Goal: Obtain resource: Download file/media

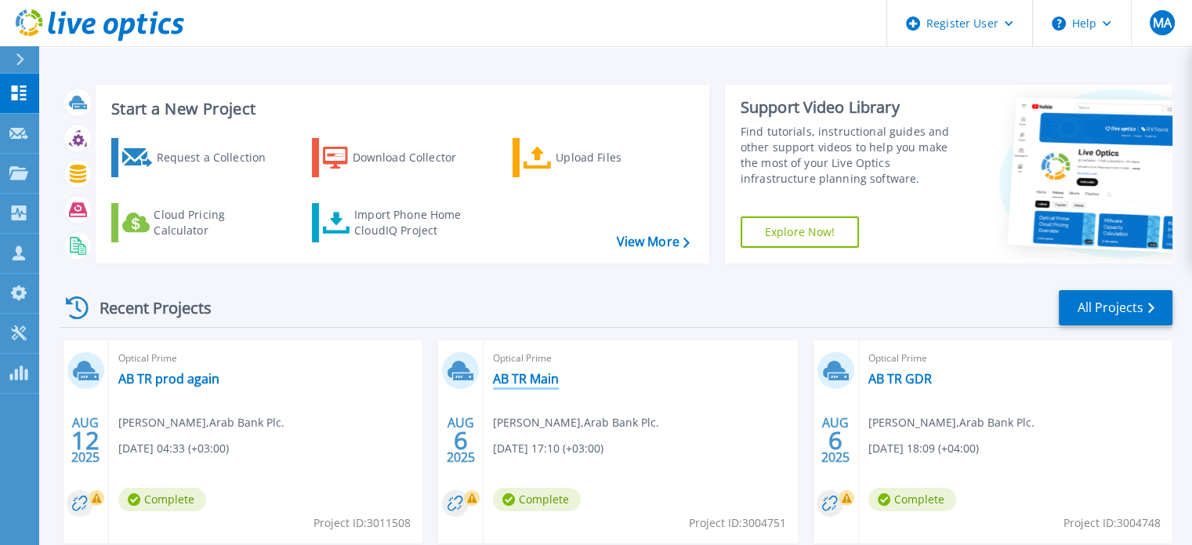
click at [520, 375] on link "AB TR Main" at bounding box center [526, 379] width 66 height 16
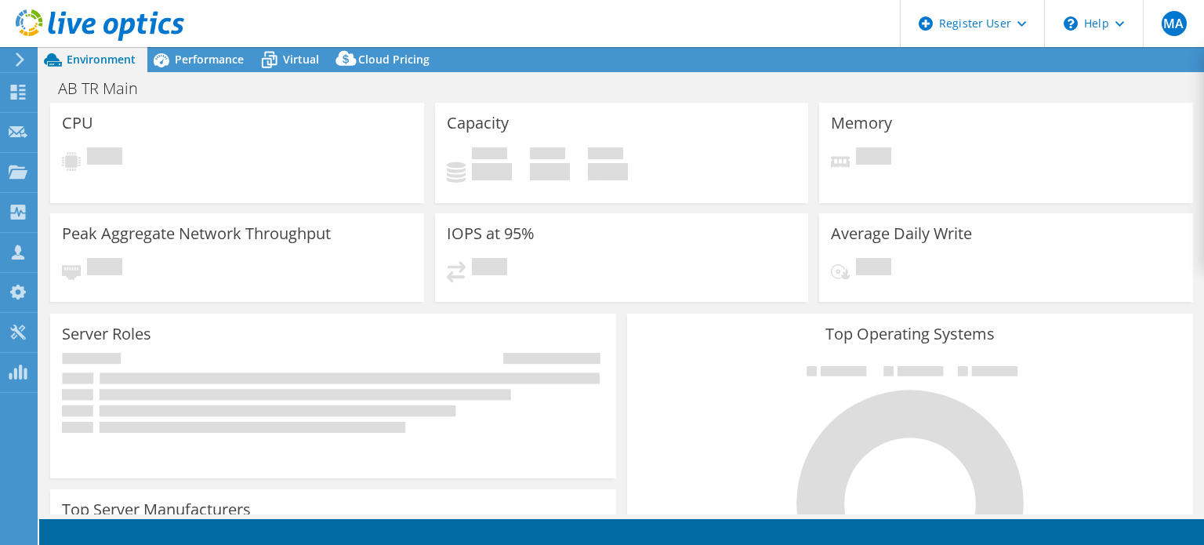
select select "USD"
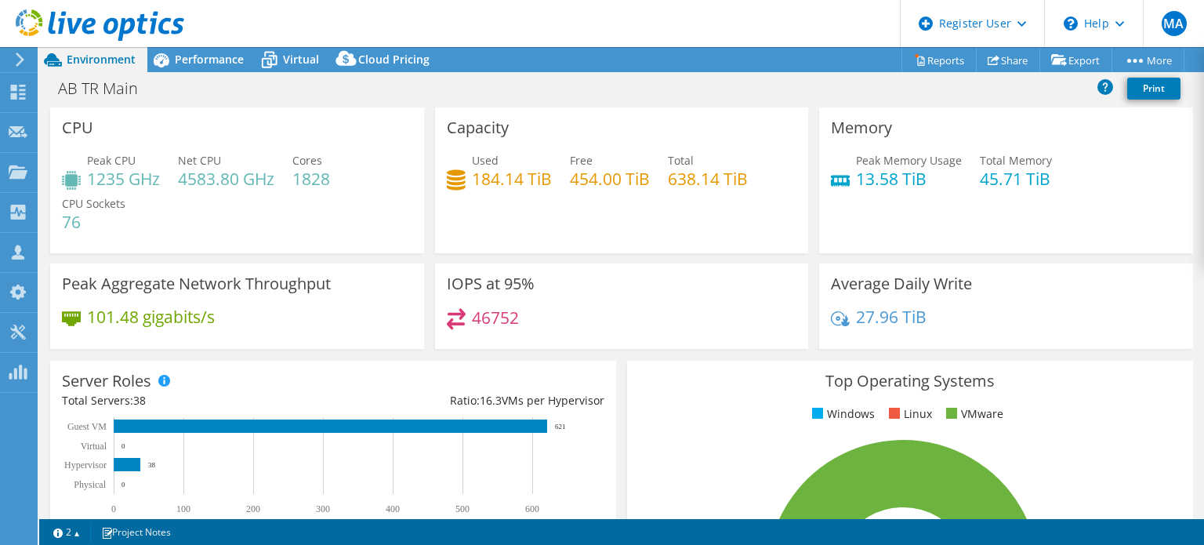
click at [110, 176] on h4 "1235 GHz" at bounding box center [123, 178] width 73 height 17
copy h4 "1235"
click at [929, 60] on link "Reports" at bounding box center [938, 60] width 75 height 24
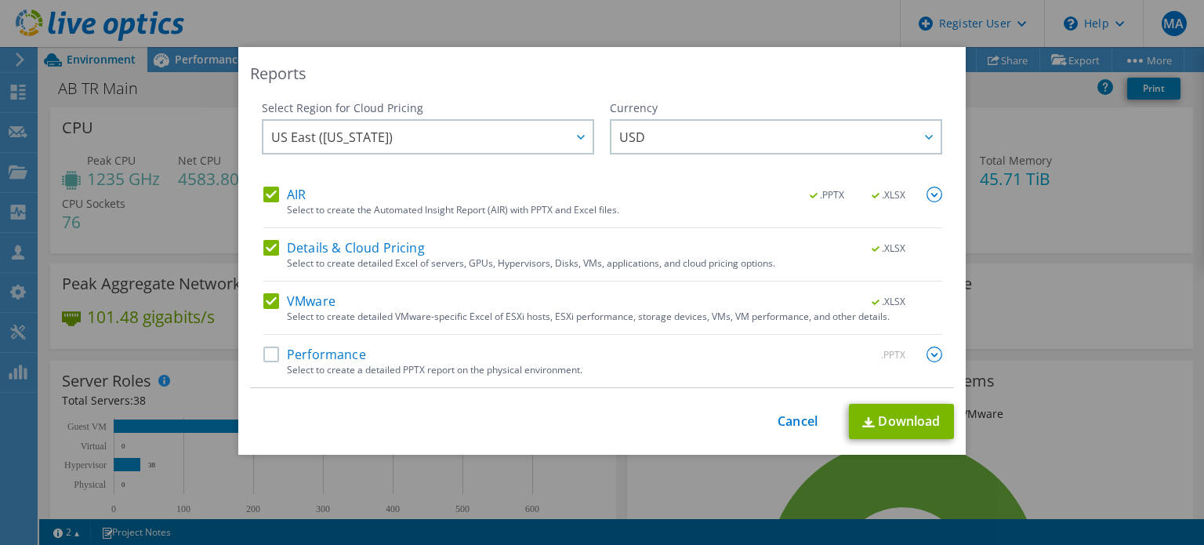
click at [434, 205] on div "Select to create the Automated Insight Report (AIR) with PPTX and Excel files." at bounding box center [614, 210] width 655 height 11
click at [264, 190] on label "AIR" at bounding box center [284, 194] width 42 height 16
click at [0, 0] on input "AIR" at bounding box center [0, 0] width 0 height 0
click at [274, 236] on div "AIR .PPTX .XLSX Select to create the Automated Insight Report (AIR) with PPTX a…" at bounding box center [602, 286] width 679 height 201
click at [268, 246] on label "Details & Cloud Pricing" at bounding box center [343, 248] width 161 height 16
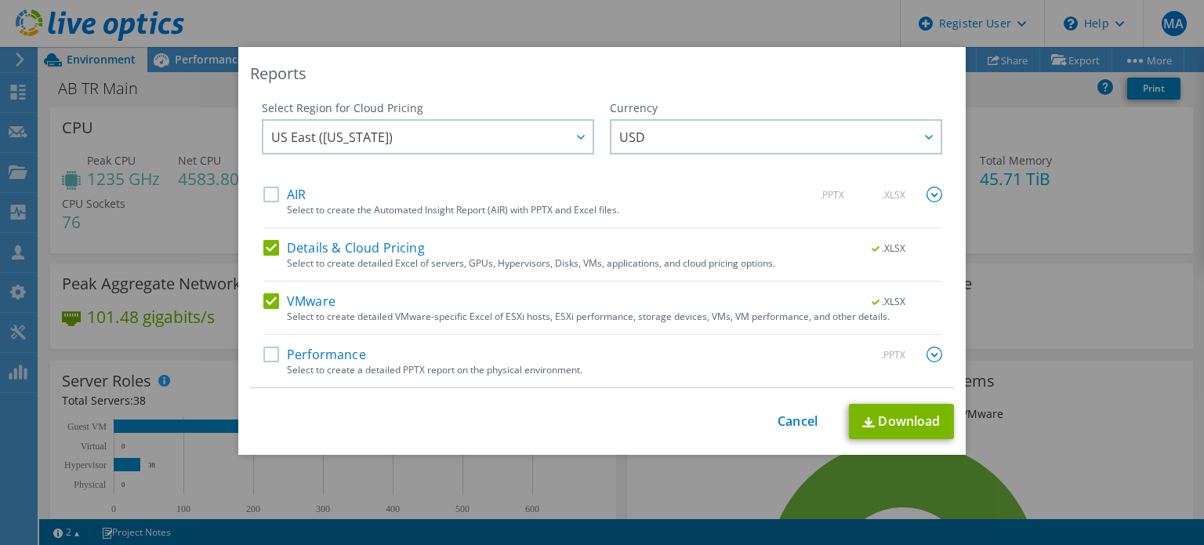
click at [0, 0] on input "Details & Cloud Pricing" at bounding box center [0, 0] width 0 height 0
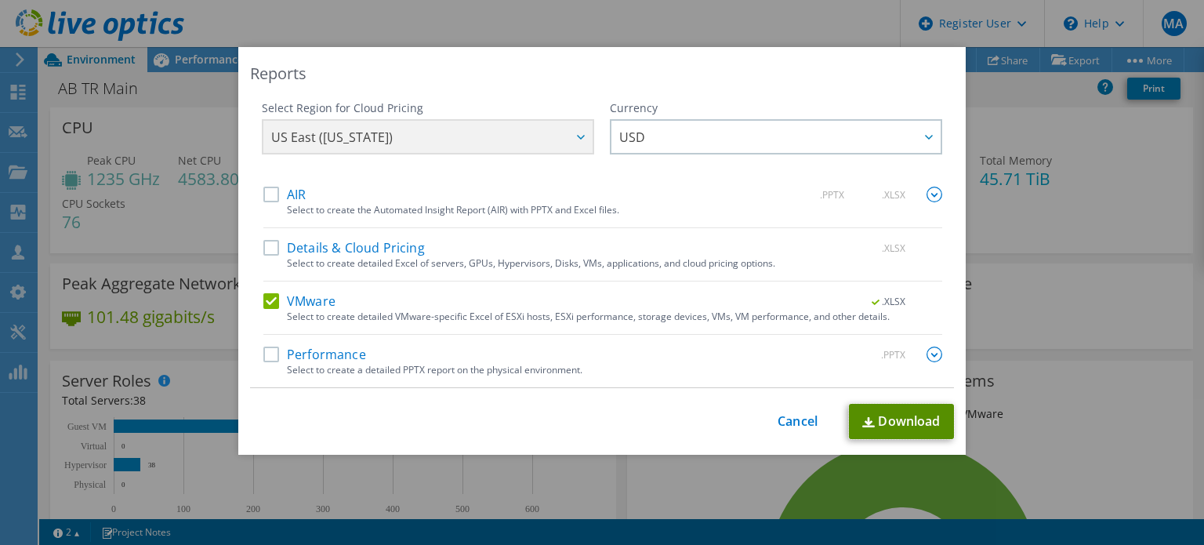
click at [885, 416] on link "Download" at bounding box center [901, 421] width 105 height 35
click at [802, 416] on link "Cancel" at bounding box center [797, 421] width 40 height 15
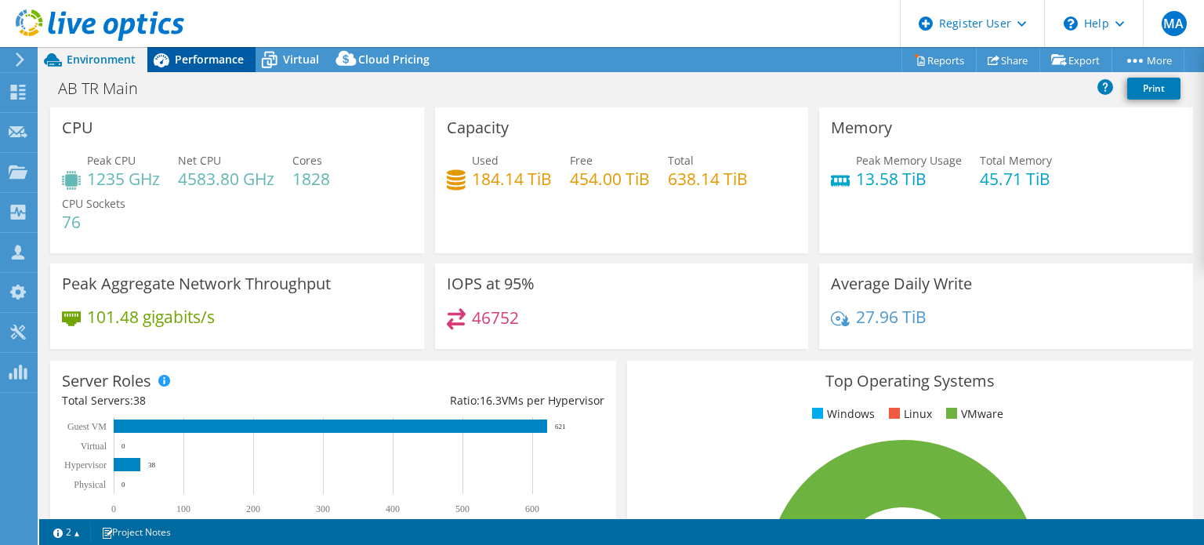
click at [209, 62] on span "Performance" at bounding box center [209, 59] width 69 height 15
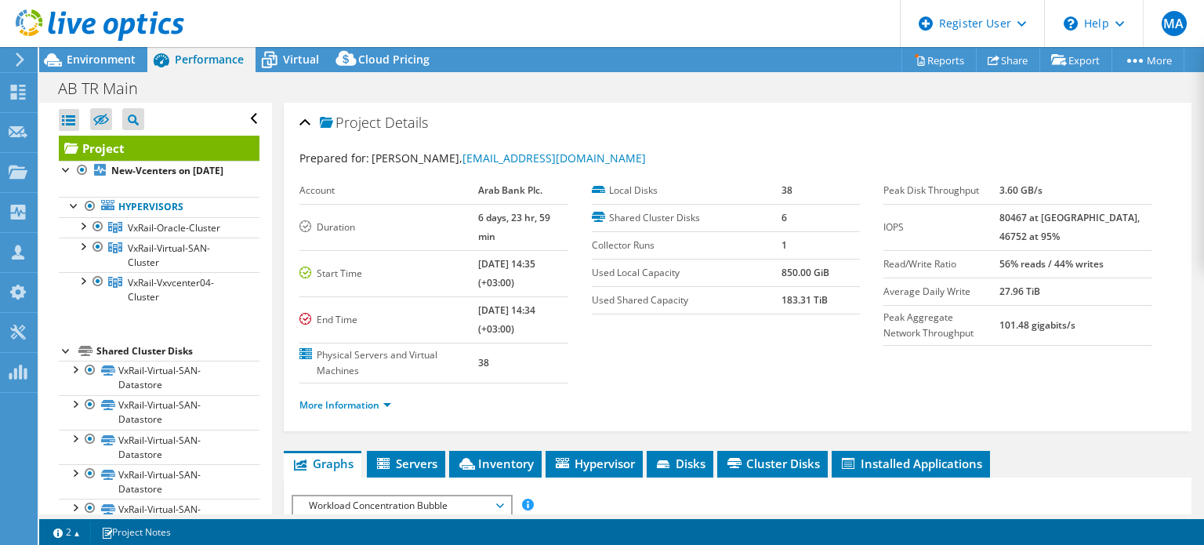
click at [104, 17] on icon at bounding box center [100, 25] width 168 height 32
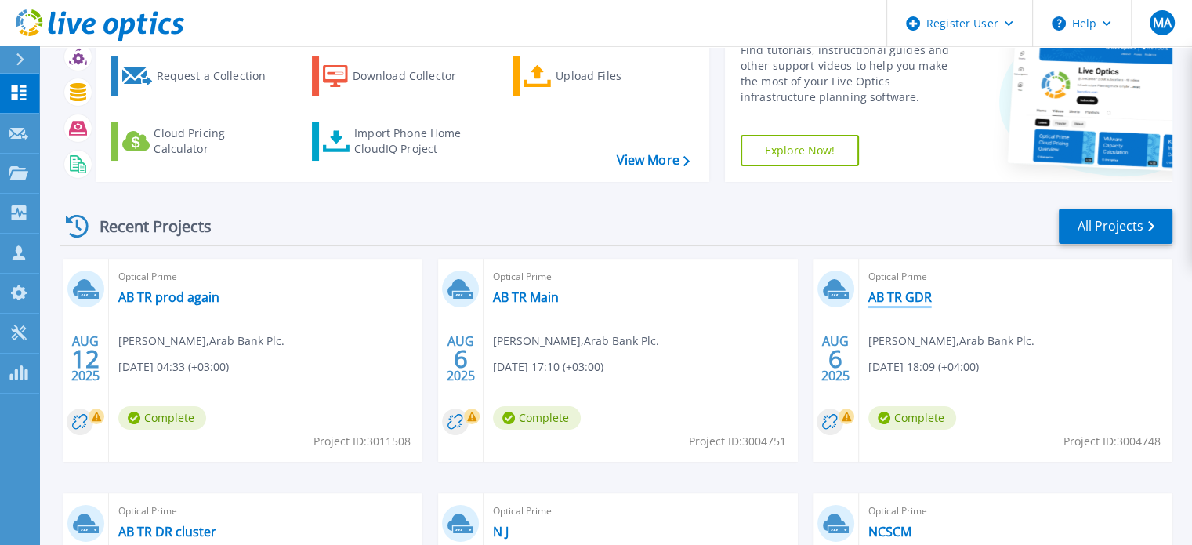
scroll to position [88, 0]
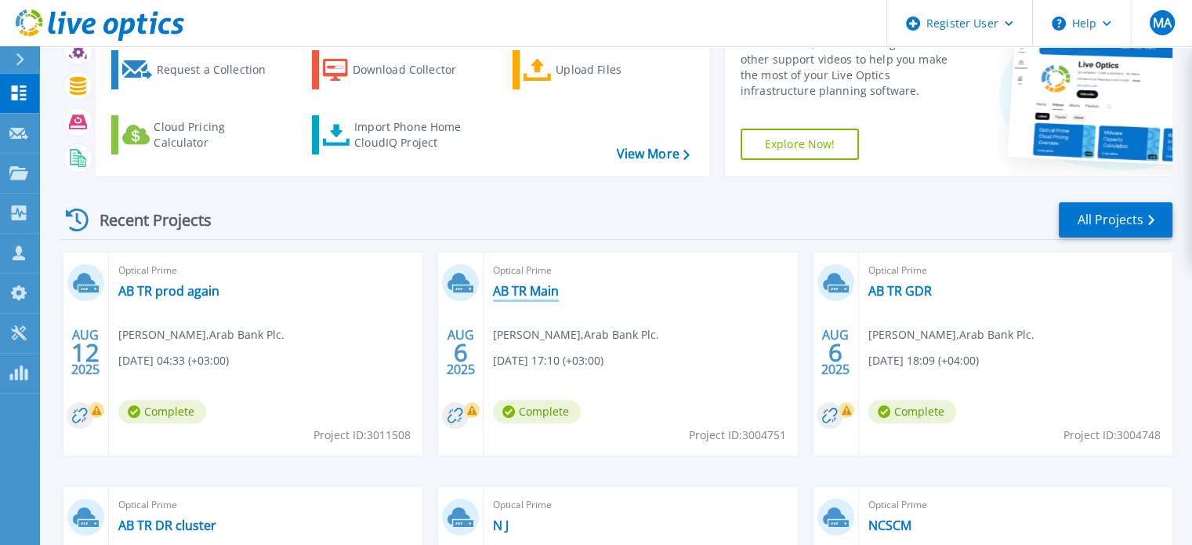
click at [541, 287] on link "AB TR Main" at bounding box center [526, 291] width 66 height 16
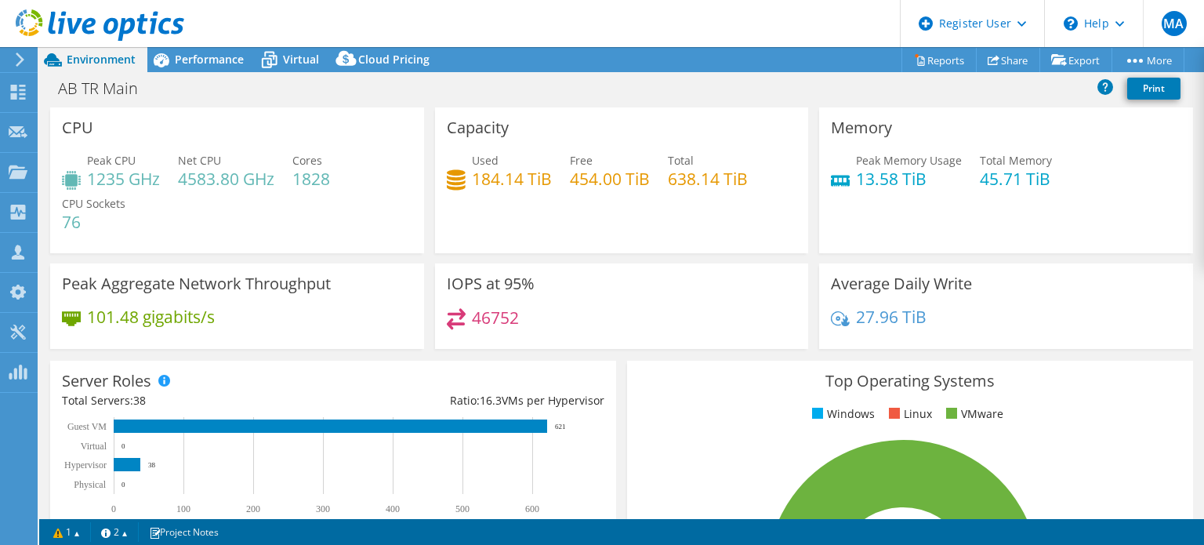
select select "USD"
click at [893, 180] on h4 "13.58 TiB" at bounding box center [909, 178] width 106 height 17
click at [148, 24] on icon at bounding box center [100, 25] width 168 height 32
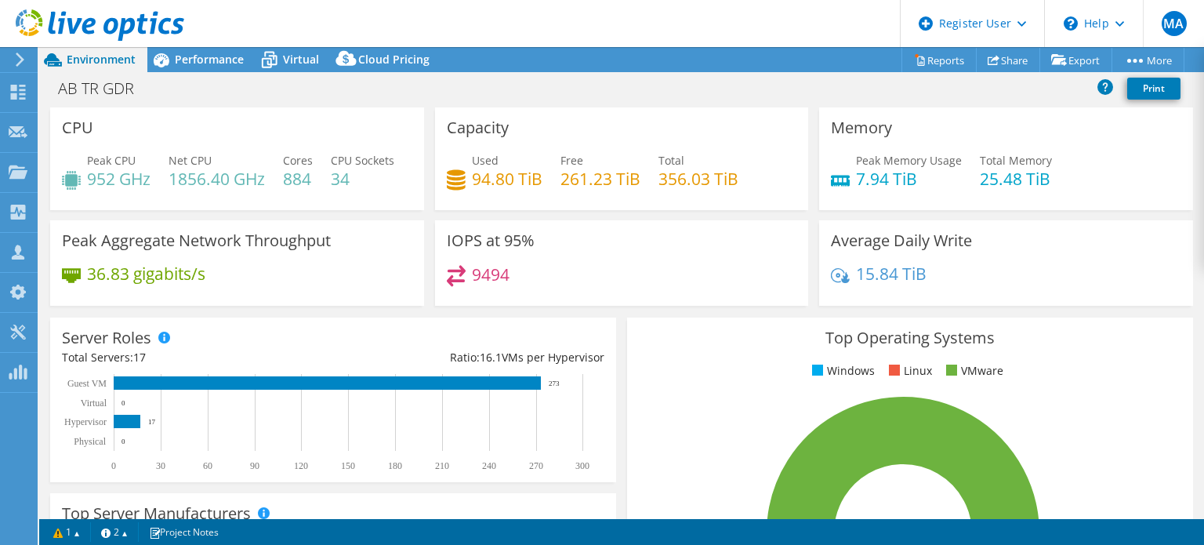
select select "USD"
drag, startPoint x: 845, startPoint y: 178, endPoint x: 876, endPoint y: 178, distance: 30.6
click at [876, 178] on div "Peak Memory Usage 7.94 TiB" at bounding box center [896, 169] width 131 height 35
click at [878, 194] on div "Peak Memory Usage 7.94 TiB Total Memory 25.48 TiB" at bounding box center [1006, 177] width 350 height 51
drag, startPoint x: 881, startPoint y: 180, endPoint x: 843, endPoint y: 179, distance: 37.6
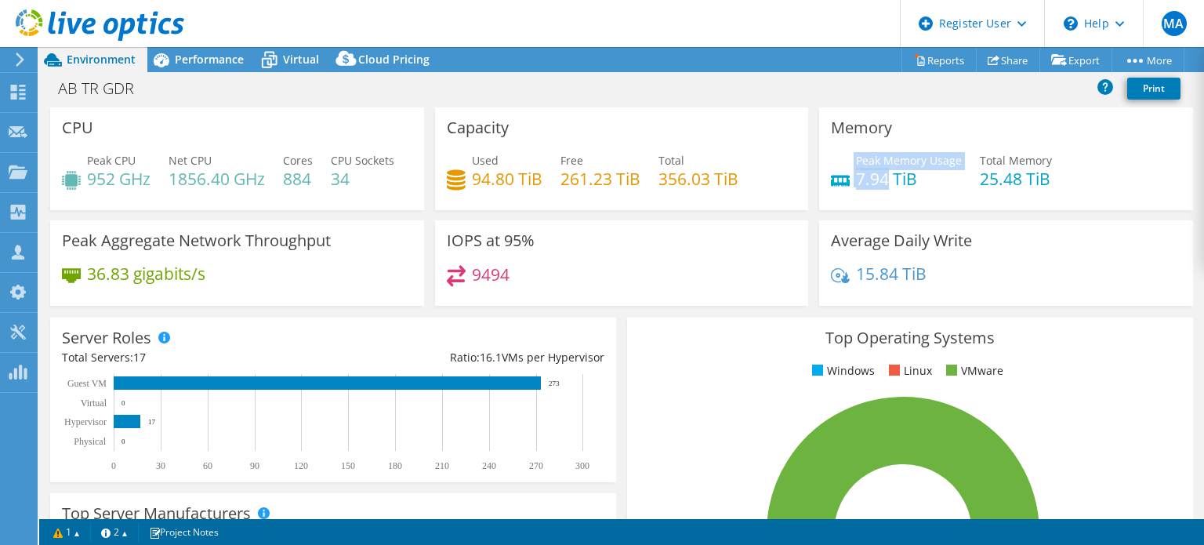
click at [843, 179] on div "Peak Memory Usage 7.94 TiB" at bounding box center [896, 169] width 131 height 35
click at [160, 27] on use at bounding box center [100, 24] width 168 height 31
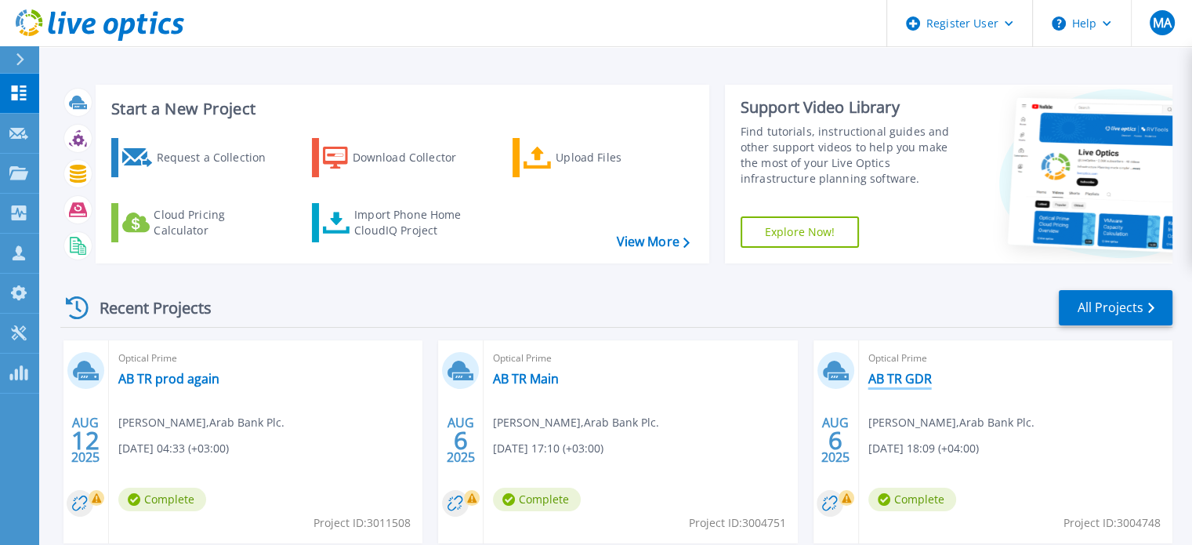
click at [908, 384] on link "AB TR GDR" at bounding box center [899, 379] width 63 height 16
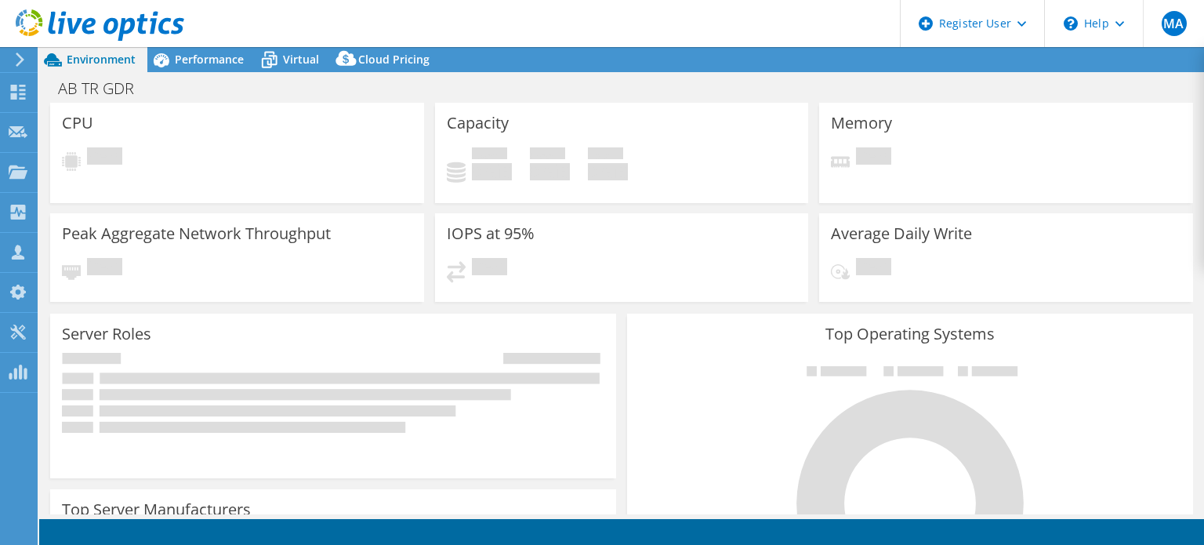
select select "USD"
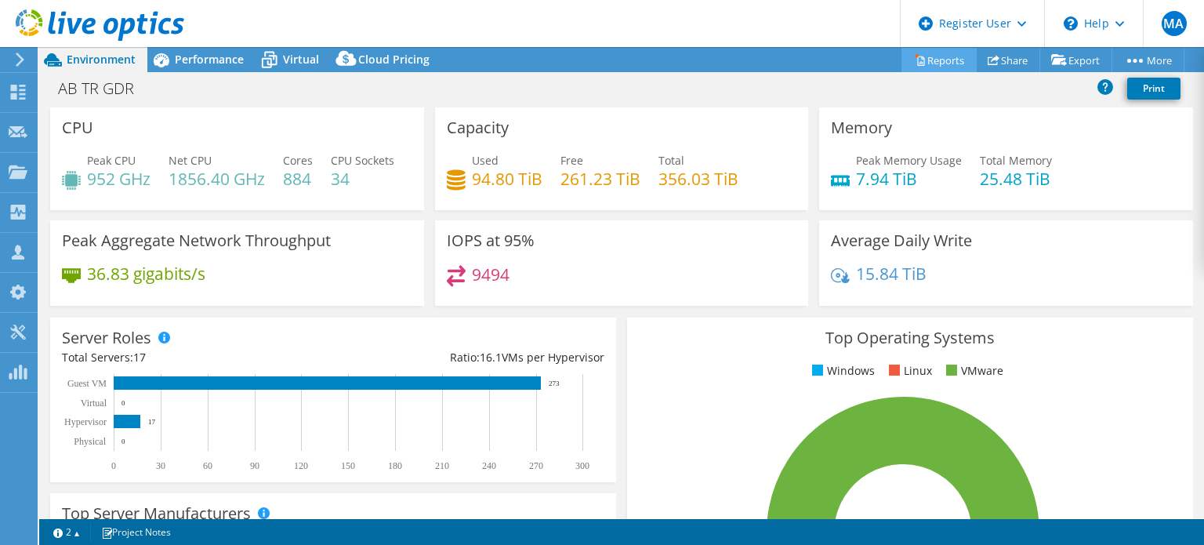
click at [932, 62] on link "Reports" at bounding box center [938, 60] width 75 height 24
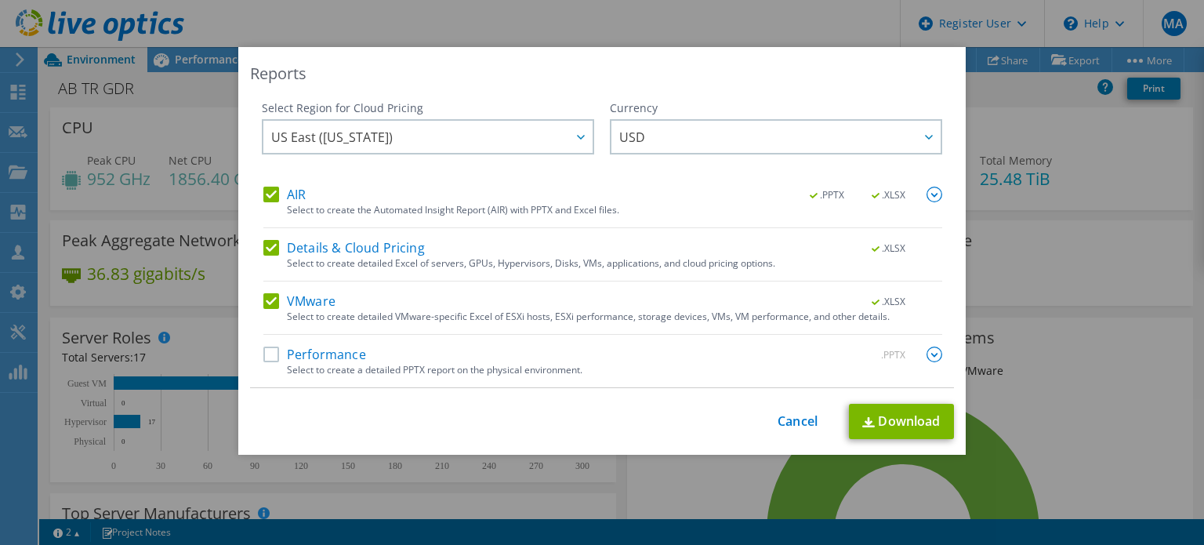
click at [342, 205] on div "Select to create the Automated Insight Report (AIR) with PPTX and Excel files." at bounding box center [614, 210] width 655 height 11
click at [282, 200] on label "AIR" at bounding box center [284, 194] width 42 height 16
click at [0, 0] on input "AIR" at bounding box center [0, 0] width 0 height 0
click at [306, 241] on label "Details & Cloud Pricing" at bounding box center [343, 248] width 161 height 16
click at [0, 0] on input "Details & Cloud Pricing" at bounding box center [0, 0] width 0 height 0
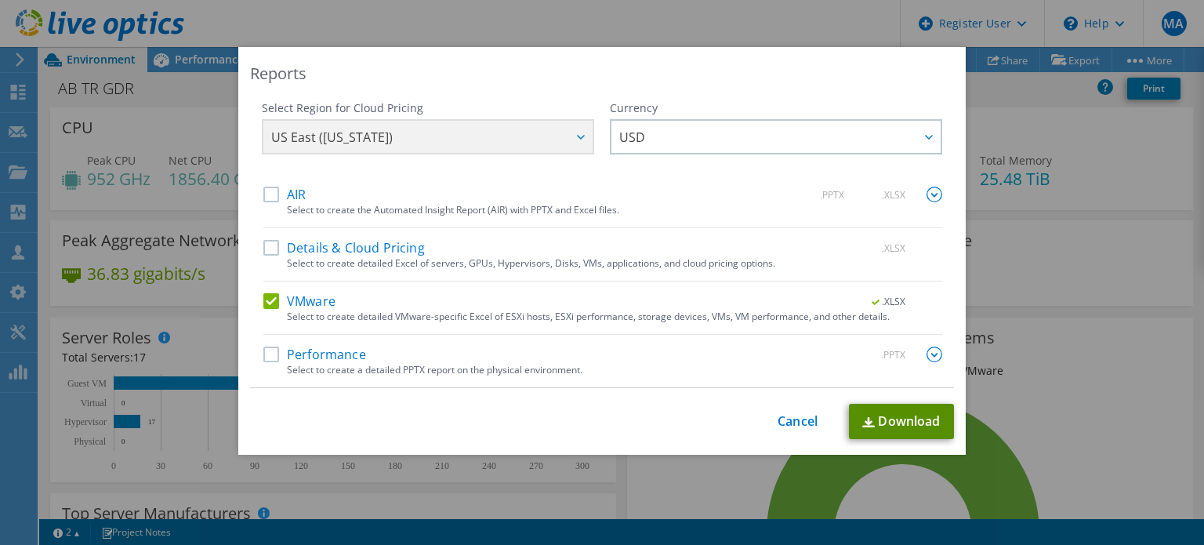
click at [915, 422] on link "Download" at bounding box center [901, 421] width 105 height 35
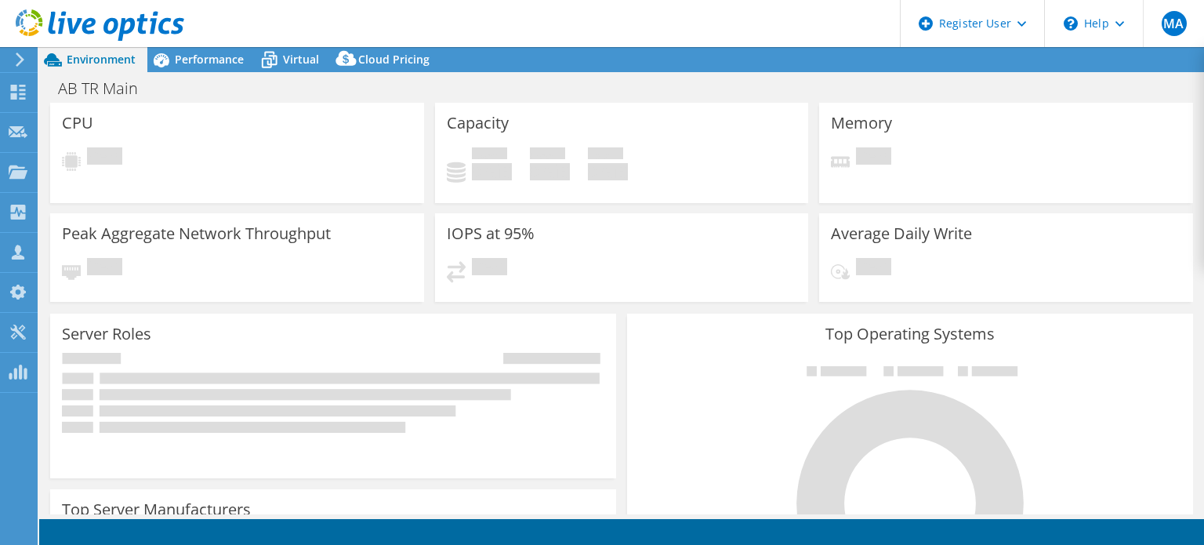
select select "USD"
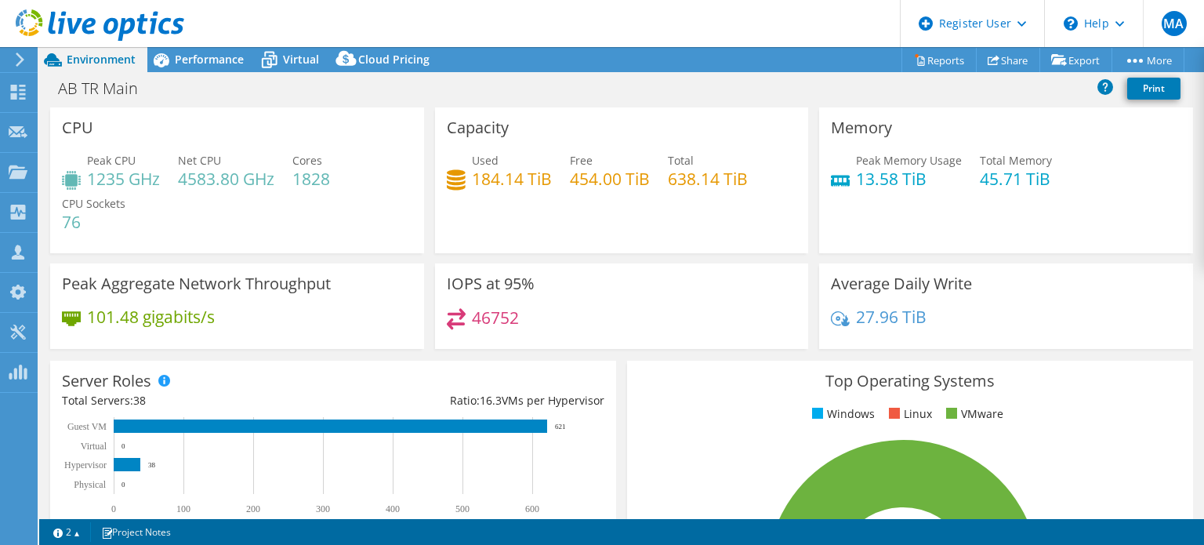
click at [98, 31] on icon at bounding box center [100, 25] width 168 height 32
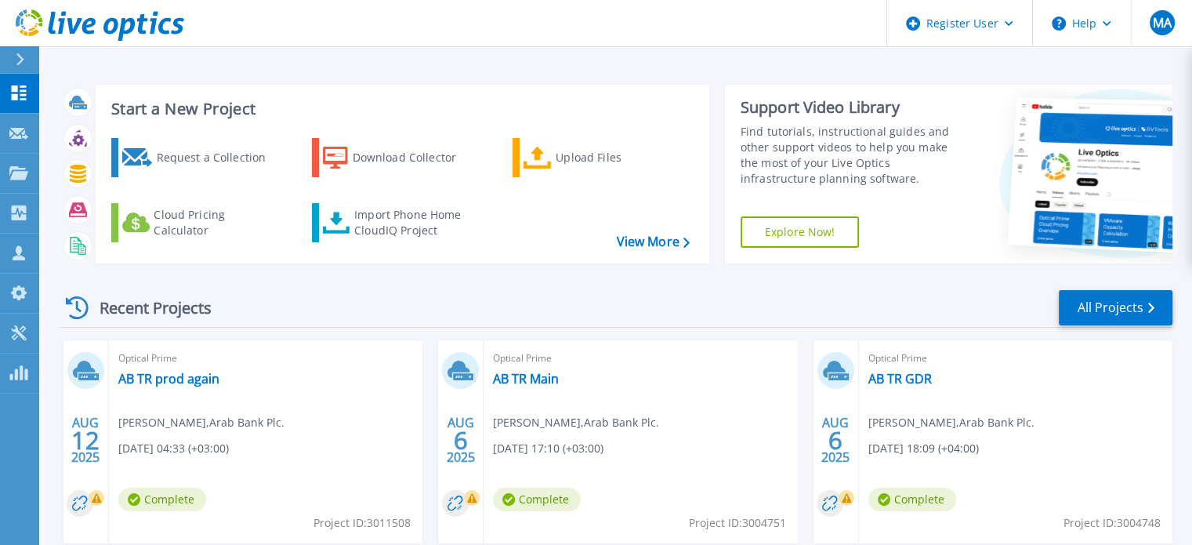
click at [387, 520] on span "Project ID: 3011508" at bounding box center [361, 522] width 97 height 17
copy span "3011508"
click at [195, 379] on link "AB TR prod again" at bounding box center [168, 379] width 101 height 16
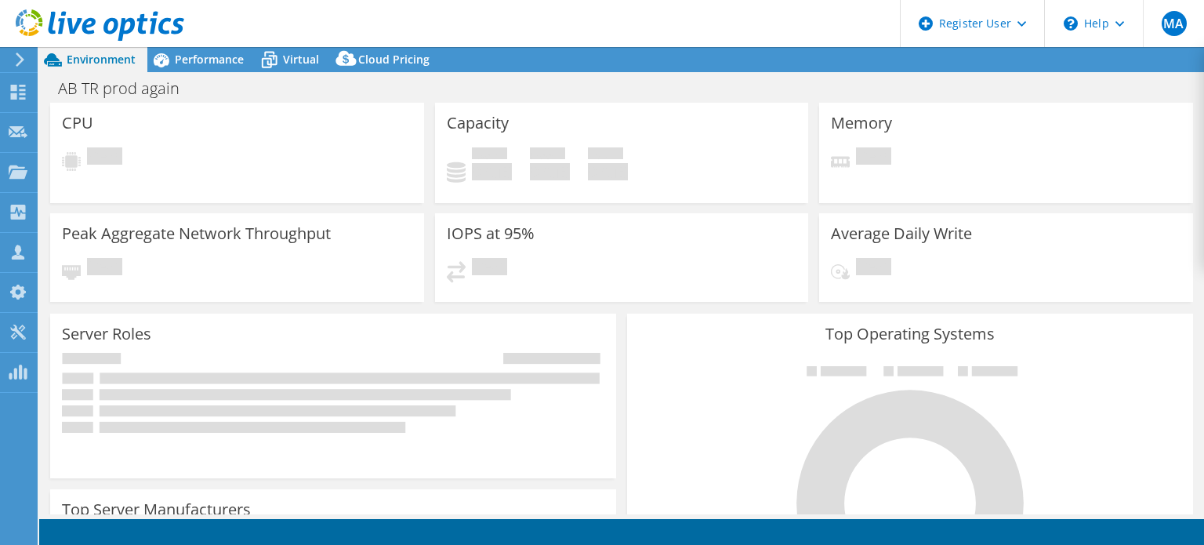
select select "USD"
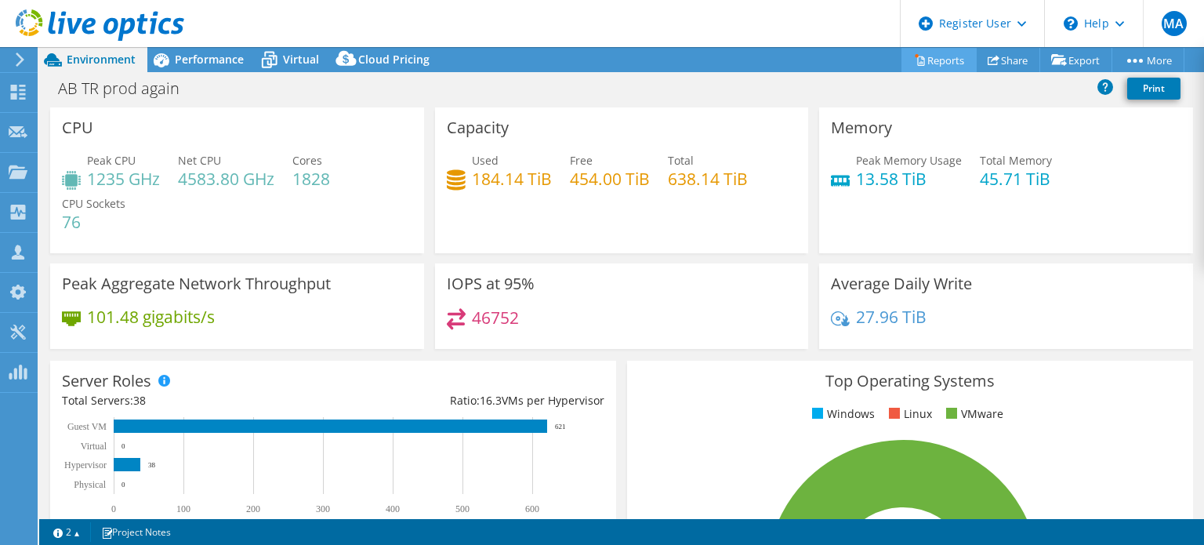
click at [940, 54] on link "Reports" at bounding box center [938, 60] width 75 height 24
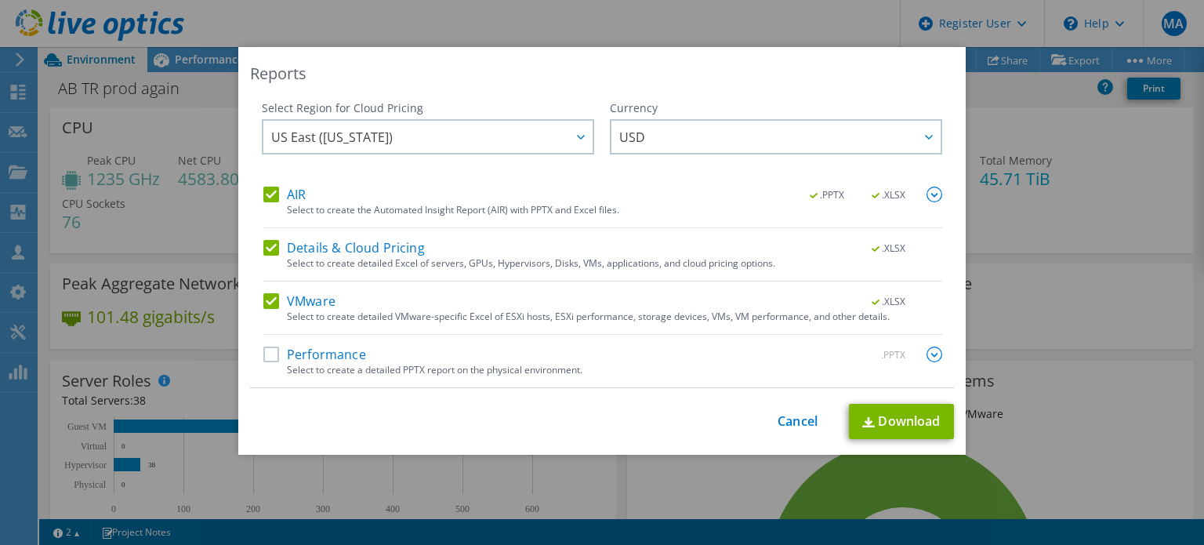
click at [335, 197] on div "AIR .PPTX .XLSX" at bounding box center [602, 195] width 679 height 18
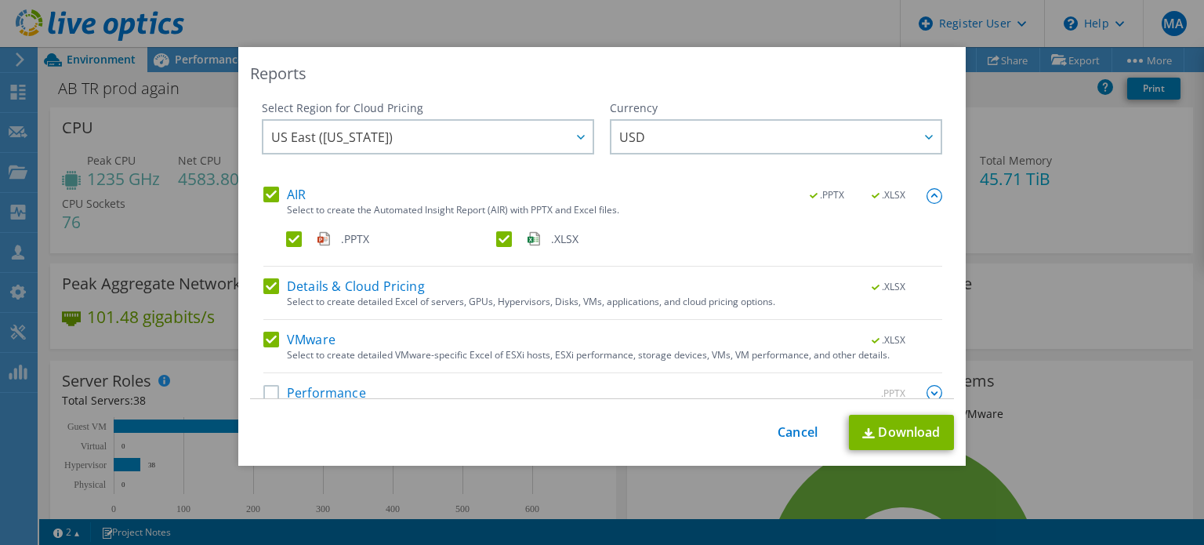
click at [289, 190] on label "AIR" at bounding box center [284, 194] width 42 height 16
click at [0, 0] on input "AIR" at bounding box center [0, 0] width 0 height 0
click at [319, 286] on label "Details & Cloud Pricing" at bounding box center [343, 286] width 161 height 16
click at [0, 0] on input "Details & Cloud Pricing" at bounding box center [0, 0] width 0 height 0
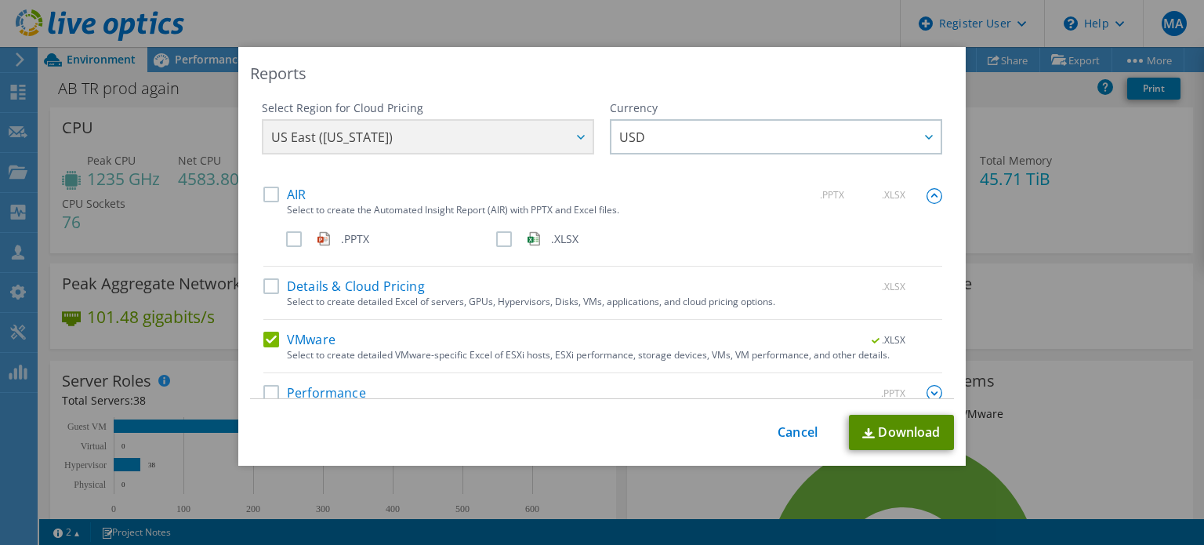
click at [874, 430] on link "Download" at bounding box center [901, 432] width 105 height 35
click at [783, 435] on link "Cancel" at bounding box center [797, 432] width 40 height 15
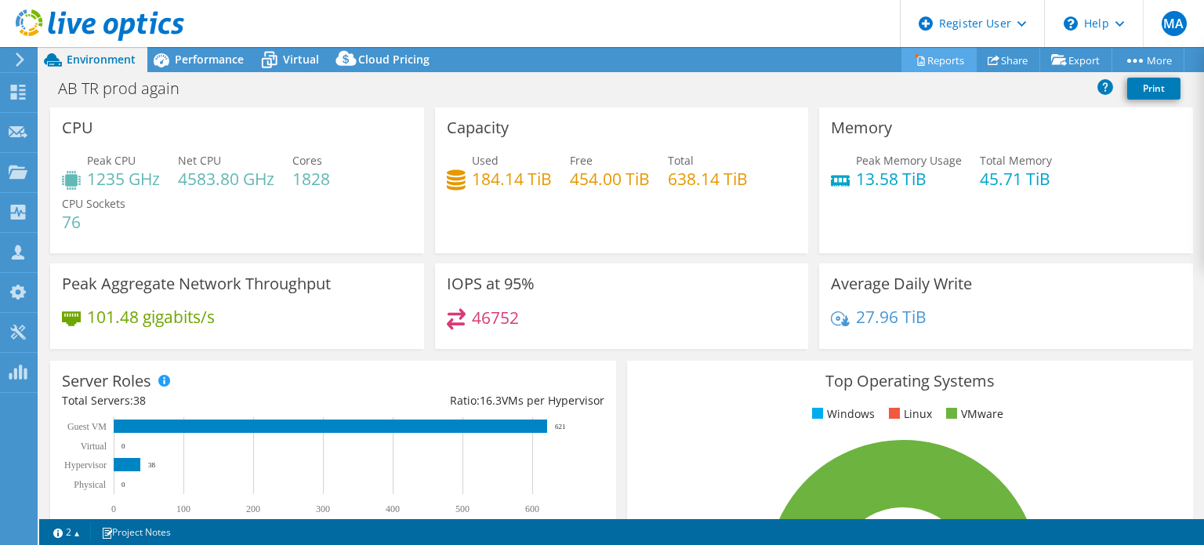
click at [917, 59] on link "Reports" at bounding box center [938, 60] width 75 height 24
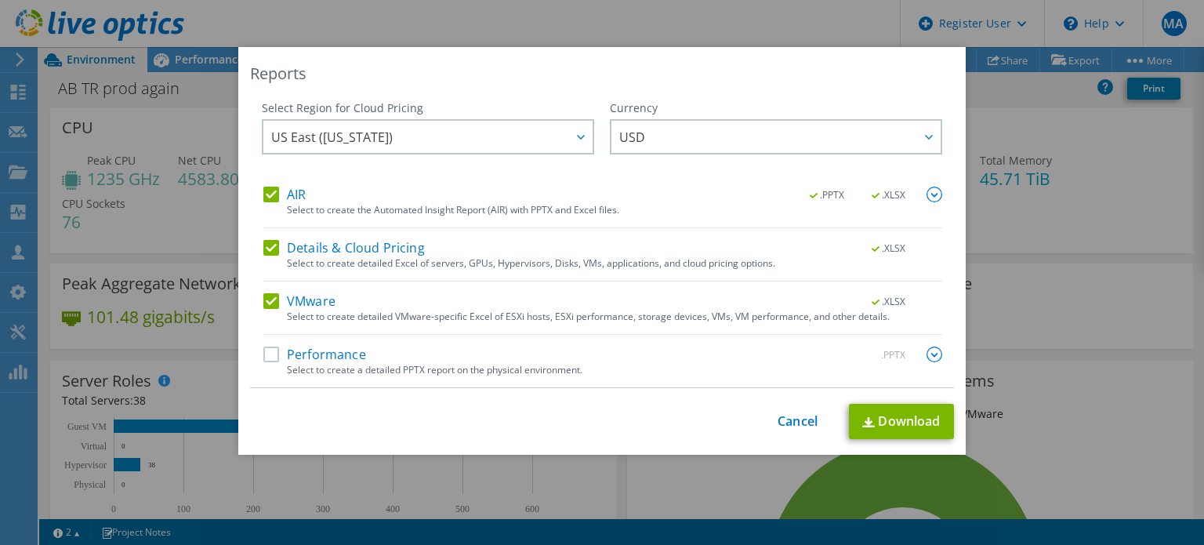
click at [295, 192] on label "AIR" at bounding box center [284, 194] width 42 height 16
click at [0, 0] on input "AIR" at bounding box center [0, 0] width 0 height 0
click at [313, 249] on label "Details & Cloud Pricing" at bounding box center [343, 248] width 161 height 16
click at [0, 0] on input "Details & Cloud Pricing" at bounding box center [0, 0] width 0 height 0
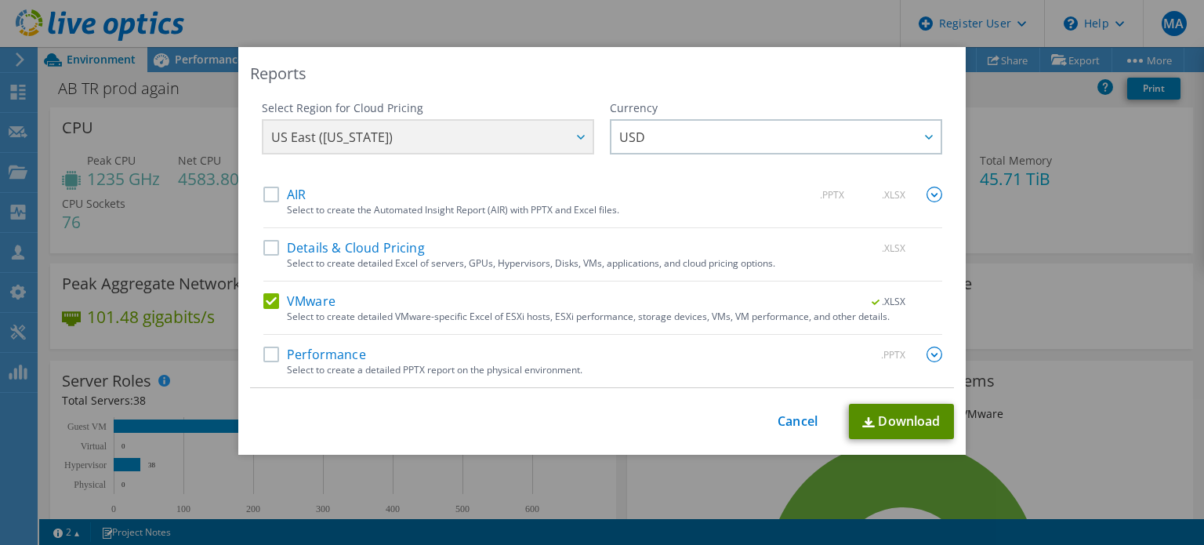
click at [895, 429] on link "Download" at bounding box center [901, 421] width 105 height 35
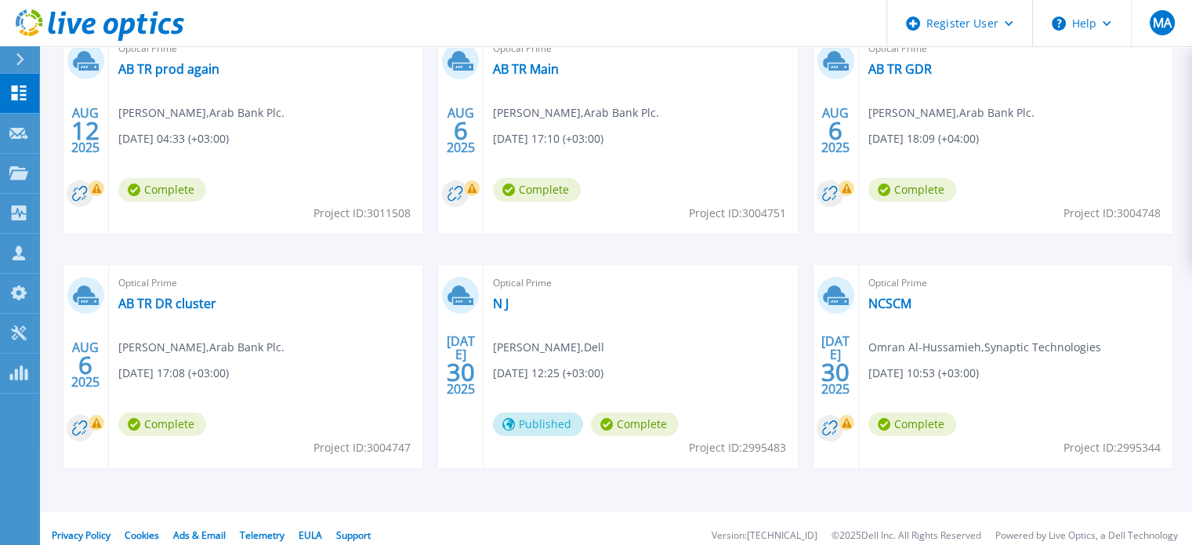
scroll to position [313, 0]
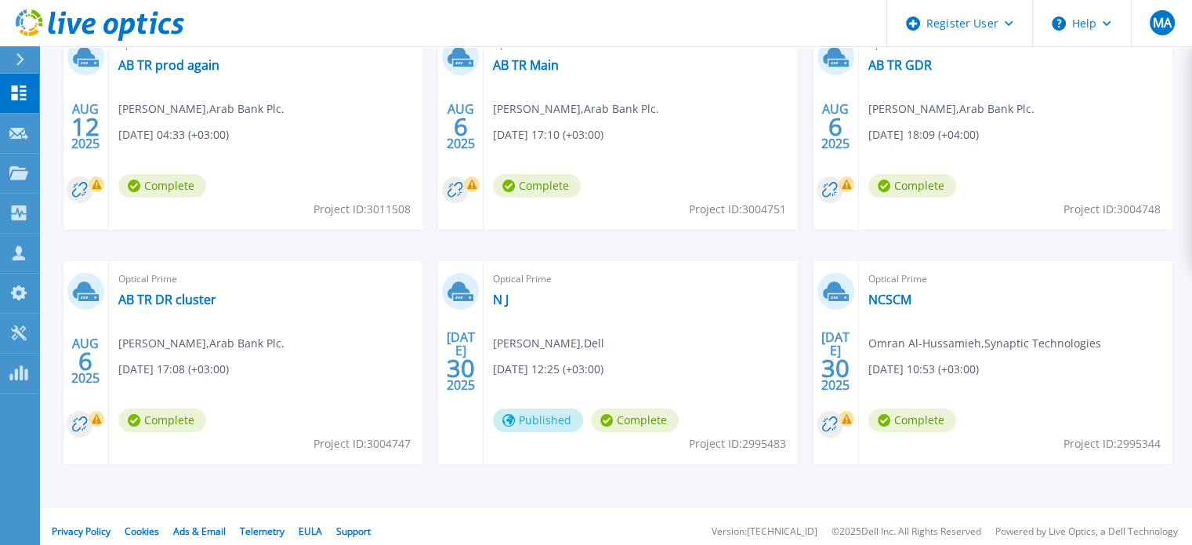
click at [389, 218] on span "Project ID: 3004747" at bounding box center [361, 209] width 97 height 17
copy span "3004747"
click at [179, 296] on link "AB TR DR cluster" at bounding box center [167, 299] width 98 height 16
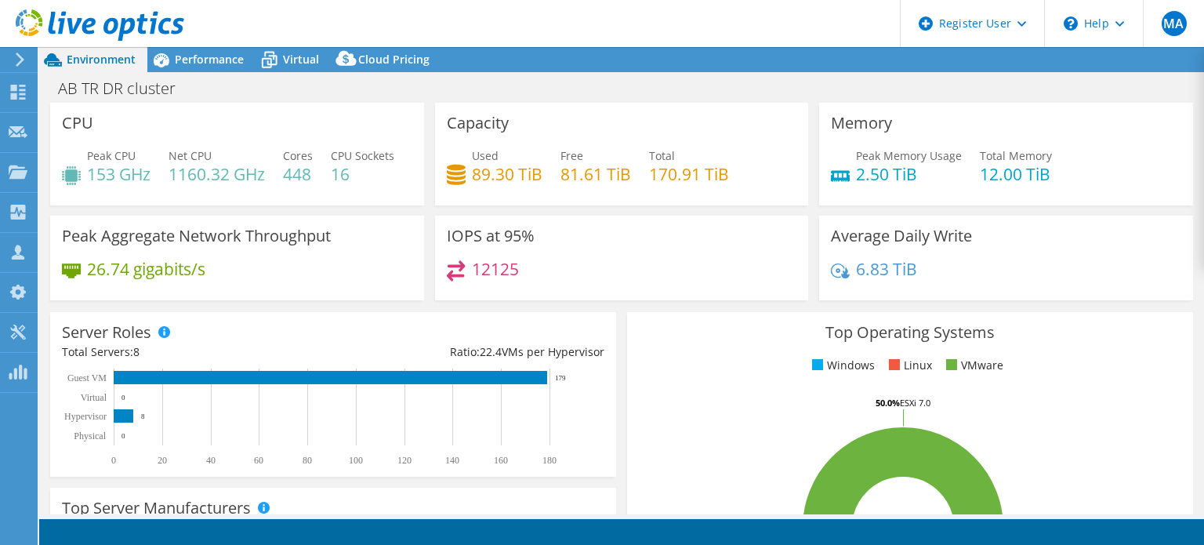
select select "USD"
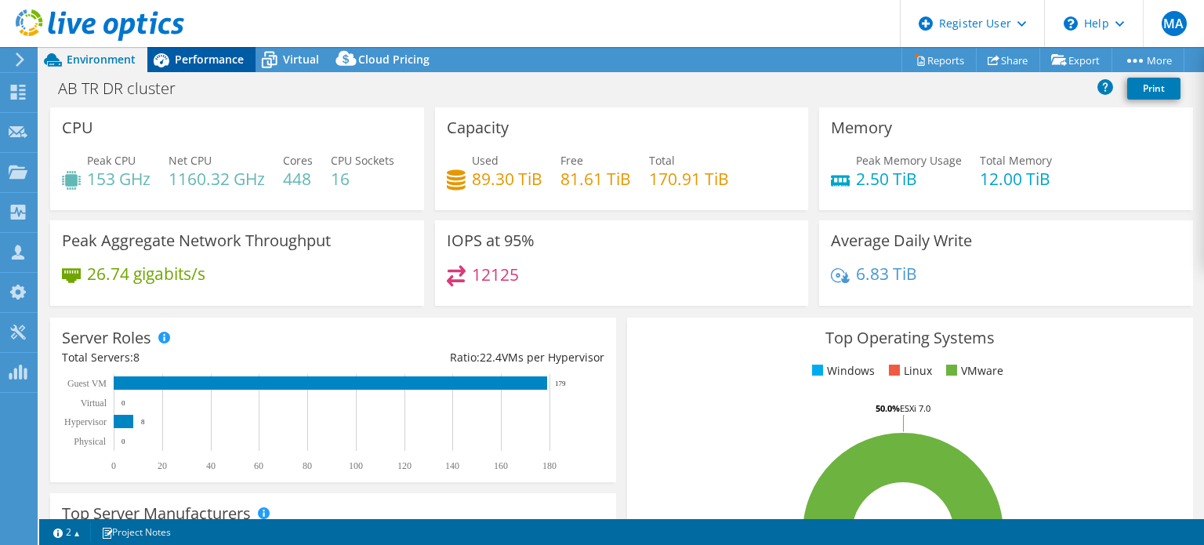
click at [222, 56] on span "Performance" at bounding box center [209, 59] width 69 height 15
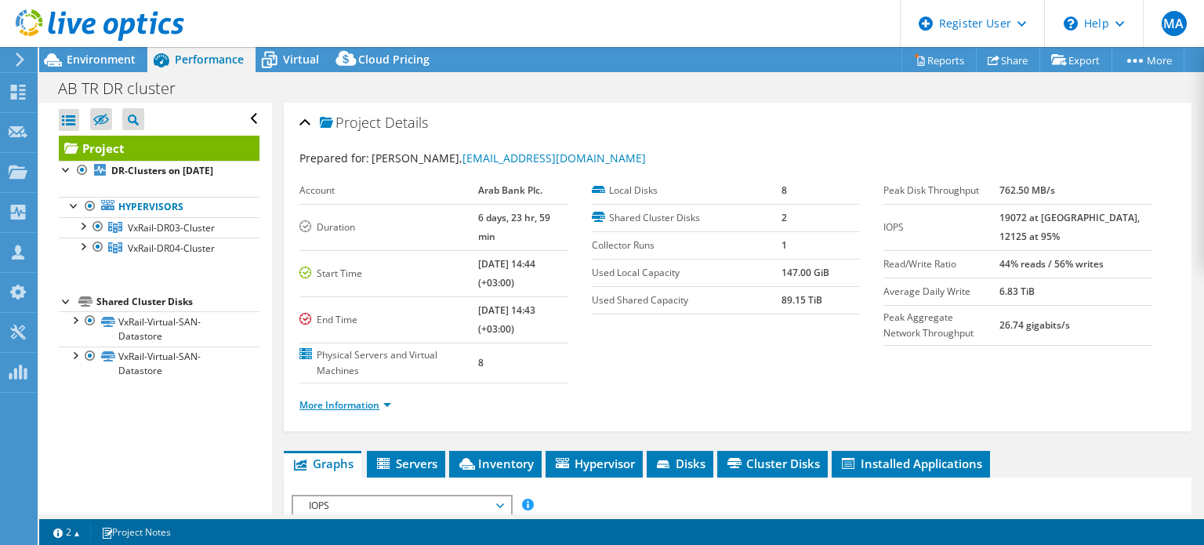
click at [380, 398] on link "More Information" at bounding box center [345, 404] width 92 height 13
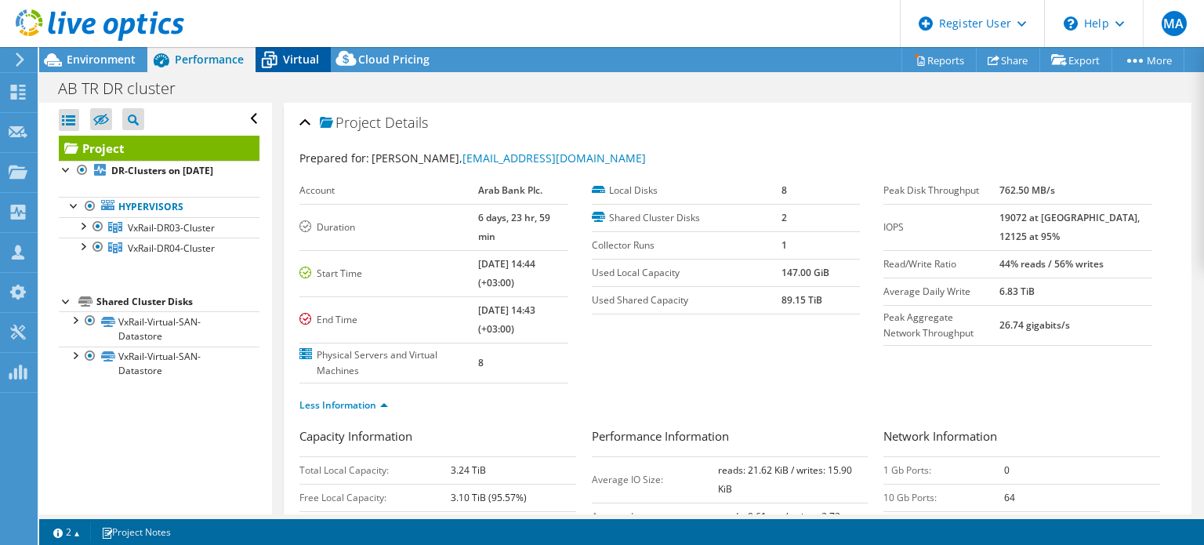
click at [310, 56] on span "Virtual" at bounding box center [301, 59] width 36 height 15
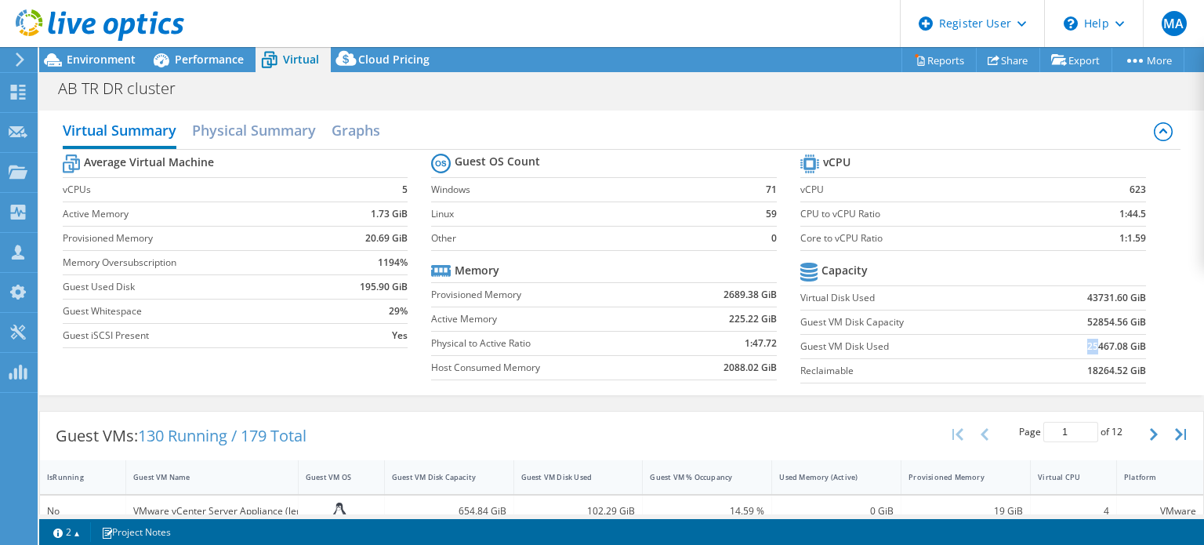
drag, startPoint x: 1086, startPoint y: 346, endPoint x: 1074, endPoint y: 344, distance: 12.8
click at [1074, 344] on td "25467.08 GiB" at bounding box center [1085, 346] width 119 height 24
drag, startPoint x: 1087, startPoint y: 322, endPoint x: 1072, endPoint y: 324, distance: 15.0
click at [1072, 324] on td "52854.56 GiB" at bounding box center [1085, 322] width 119 height 24
click at [834, 297] on label "Virtual Disk Used" at bounding box center [913, 298] width 226 height 16
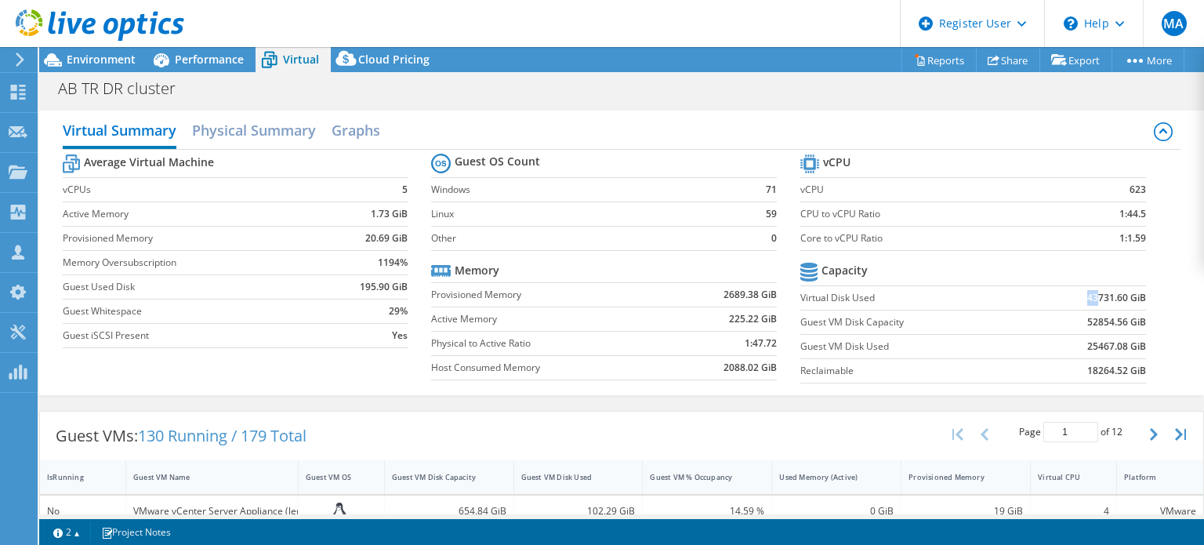
drag, startPoint x: 1087, startPoint y: 293, endPoint x: 1073, endPoint y: 293, distance: 14.1
click at [1073, 293] on td "43731.60 GiB" at bounding box center [1085, 297] width 119 height 24
click at [223, 52] on span "Performance" at bounding box center [209, 59] width 69 height 15
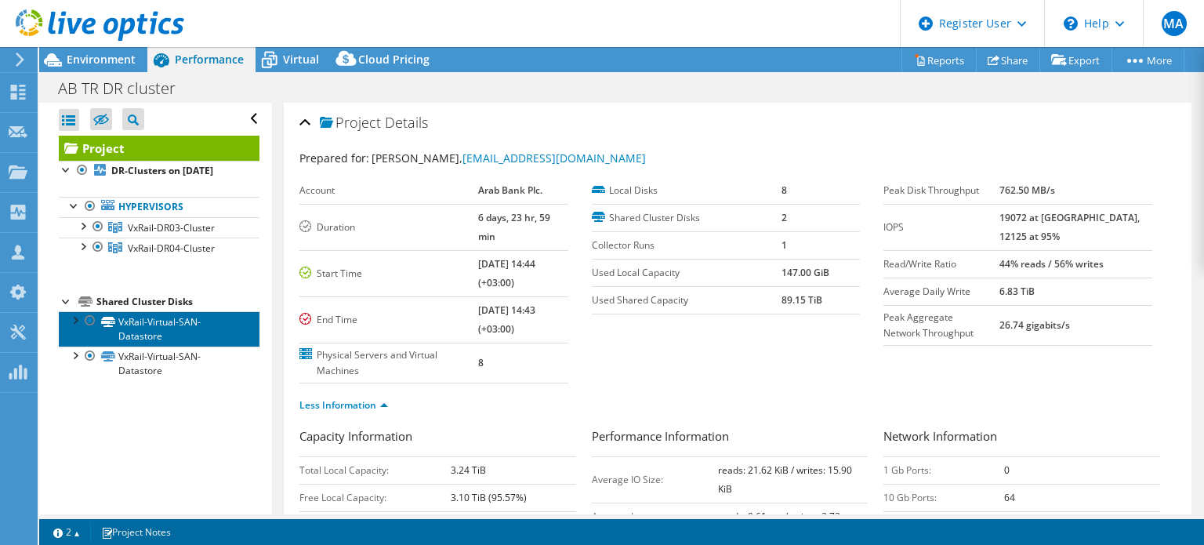
click at [163, 322] on link "VxRail-Virtual-SAN-Datastore" at bounding box center [159, 328] width 201 height 34
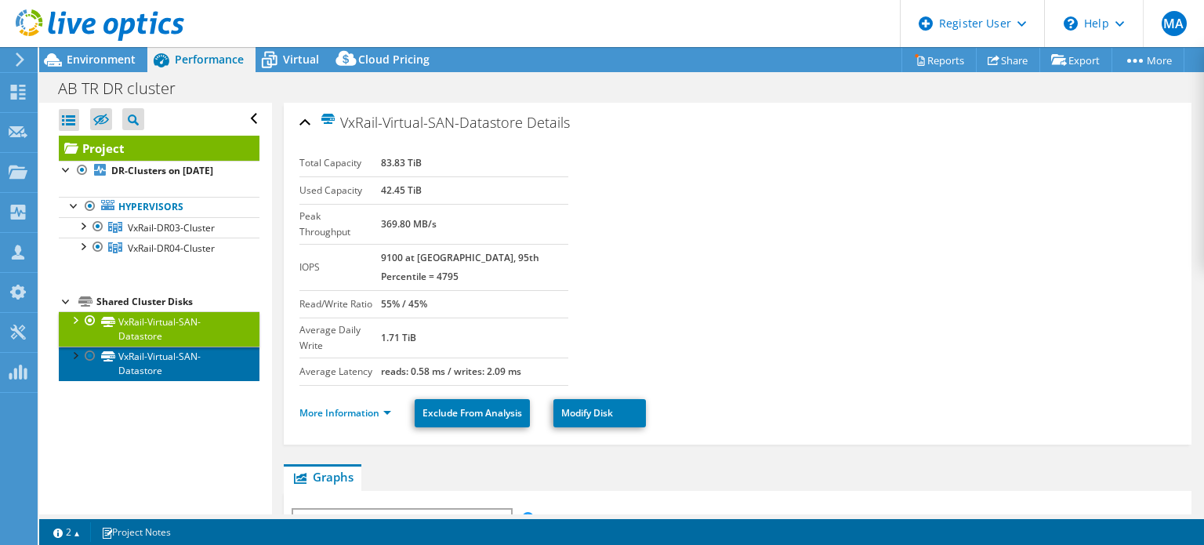
click at [164, 366] on link "VxRail-Virtual-SAN-Datastore" at bounding box center [159, 363] width 201 height 34
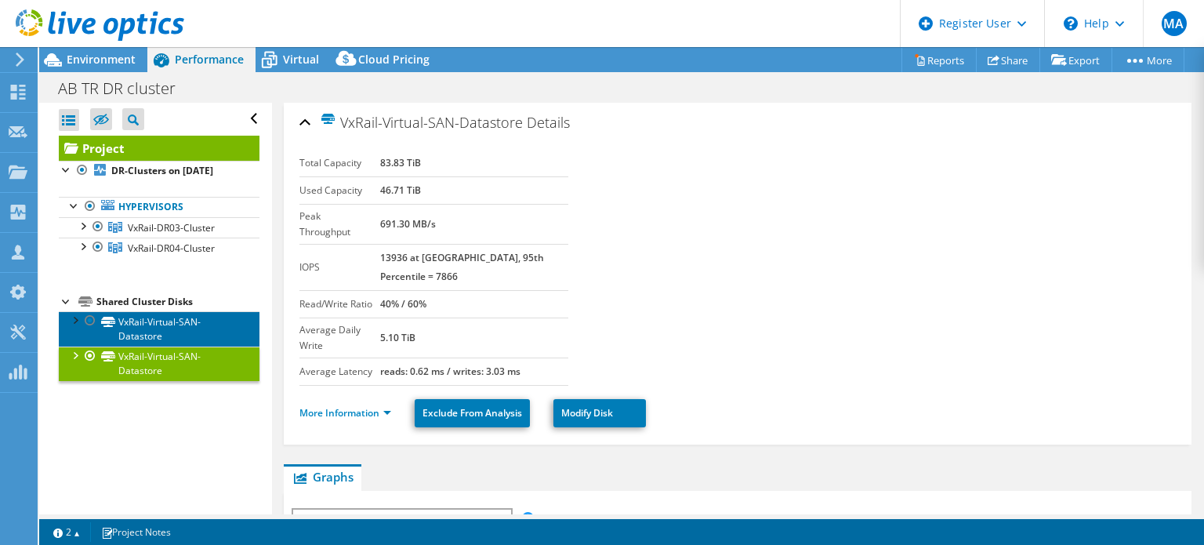
click at [160, 327] on link "VxRail-Virtual-SAN-Datastore" at bounding box center [159, 328] width 201 height 34
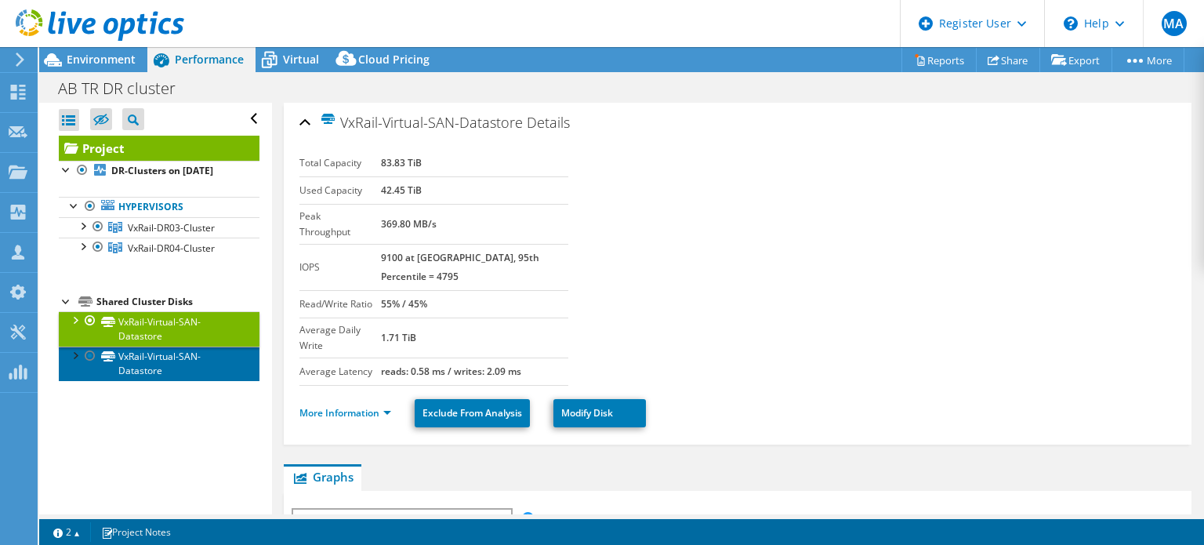
click at [152, 353] on link "VxRail-Virtual-SAN-Datastore" at bounding box center [159, 363] width 201 height 34
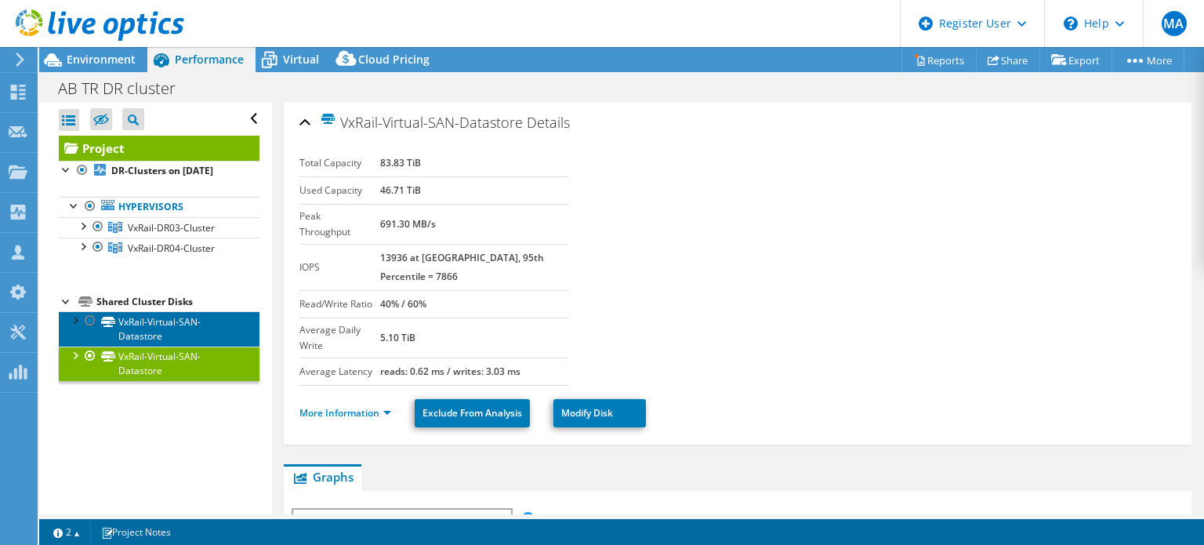
click at [161, 328] on link "VxRail-Virtual-SAN-Datastore" at bounding box center [159, 328] width 201 height 34
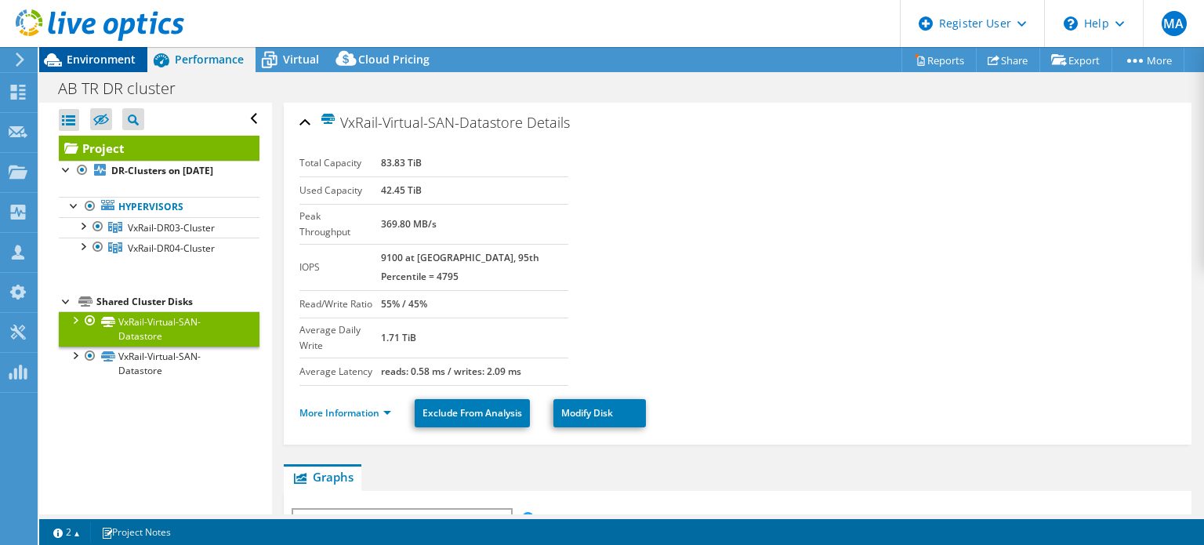
click at [100, 56] on span "Environment" at bounding box center [101, 59] width 69 height 15
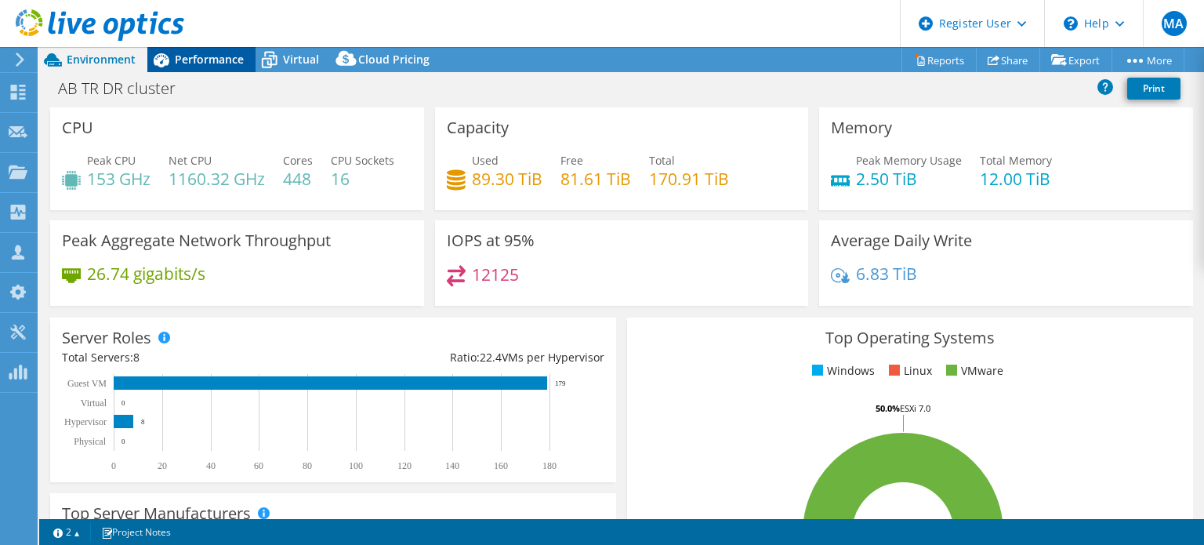
click at [168, 56] on icon at bounding box center [160, 59] width 27 height 27
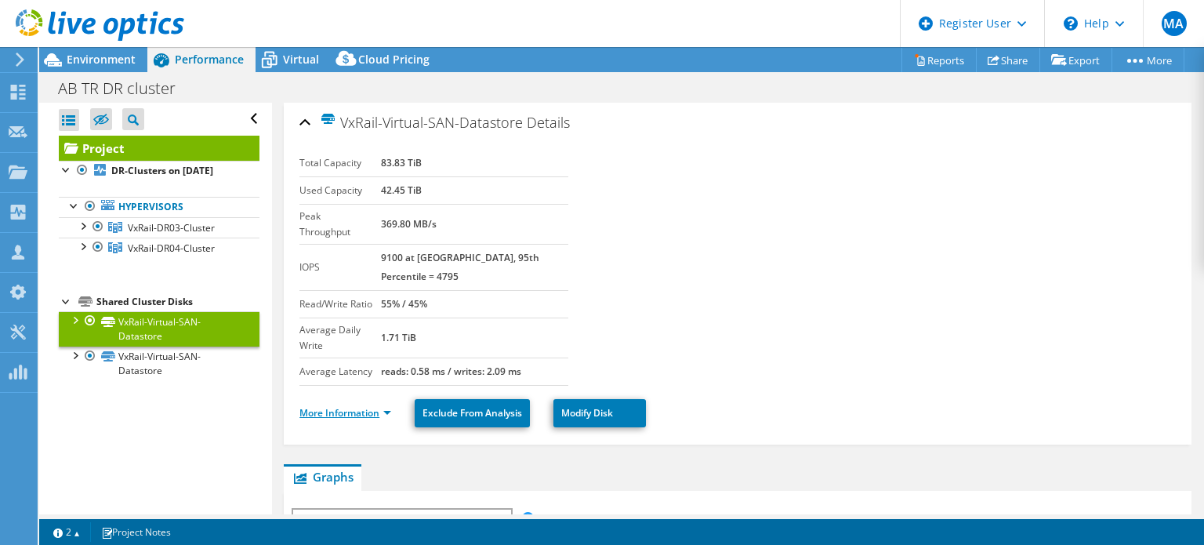
click at [390, 406] on link "More Information" at bounding box center [345, 412] width 92 height 13
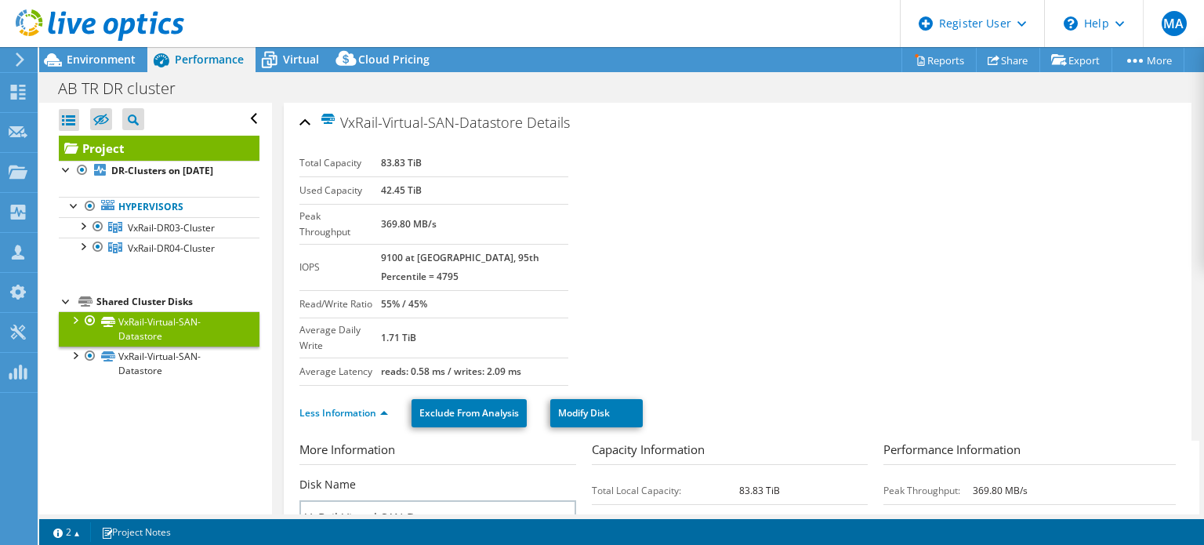
drag, startPoint x: 746, startPoint y: 501, endPoint x: 722, endPoint y: 498, distance: 23.7
click at [722, 531] on tr "Used Local Capacity: 42.45 TiB 51%" at bounding box center [730, 544] width 277 height 27
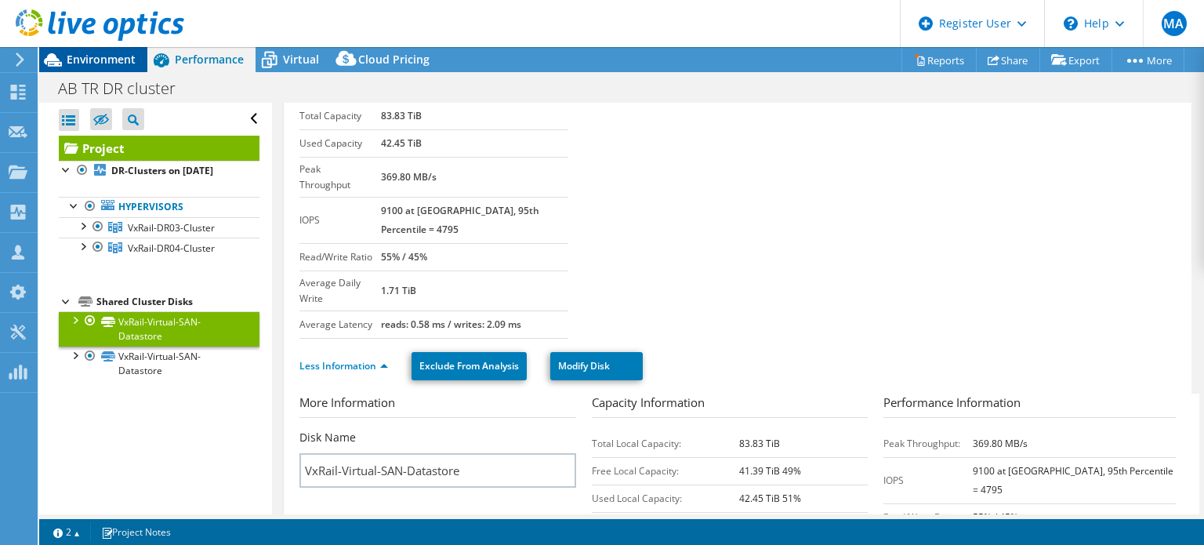
click at [88, 65] on span "Environment" at bounding box center [101, 59] width 69 height 15
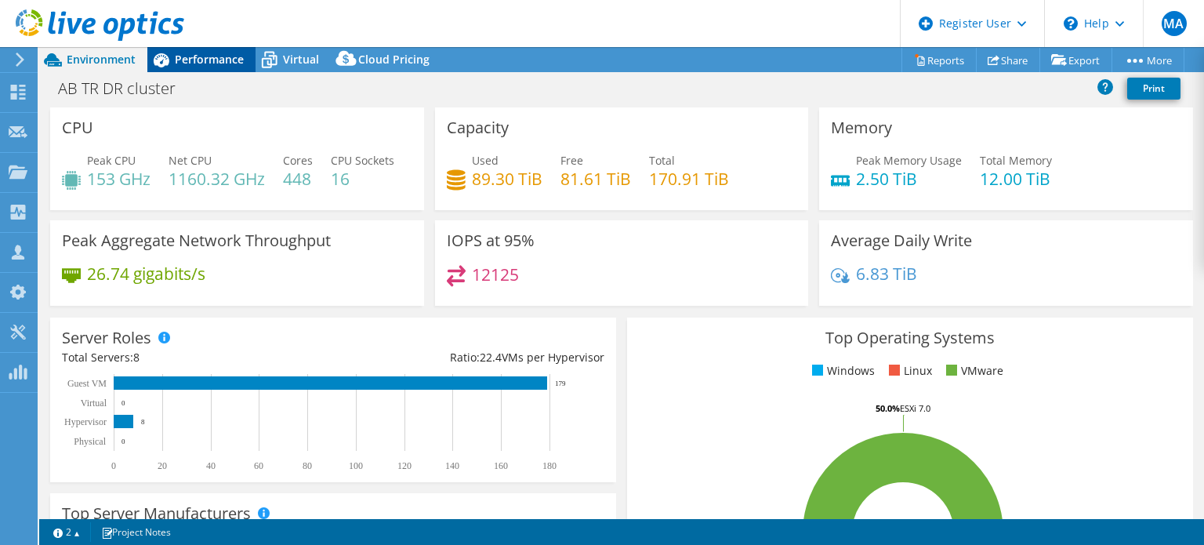
click at [205, 63] on span "Performance" at bounding box center [209, 59] width 69 height 15
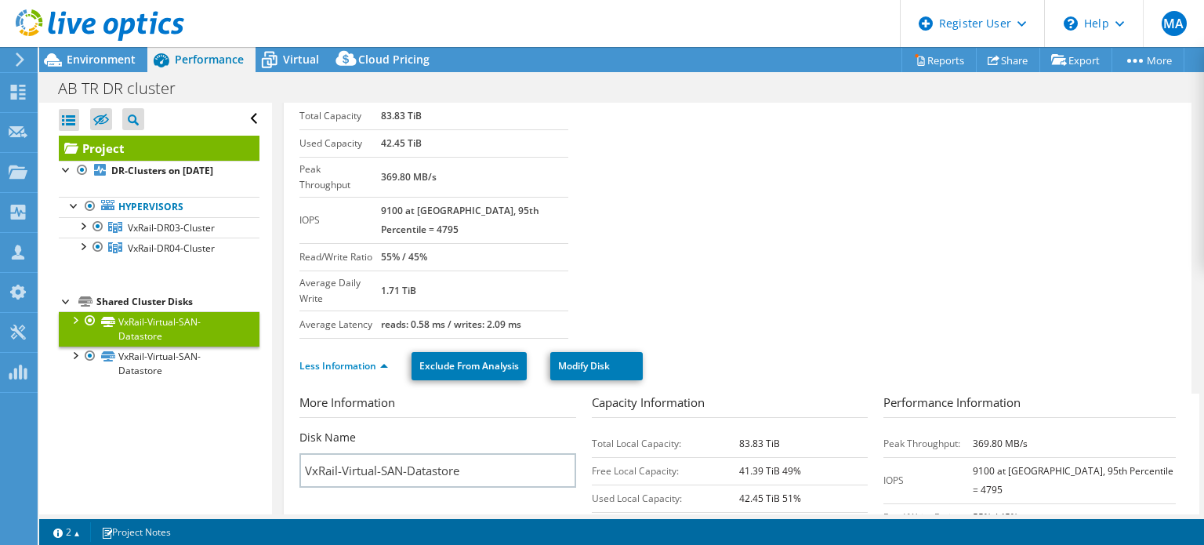
click at [339, 393] on div "More Information Disk Name VxRail-Virtual-SAN-Datastore" at bounding box center [445, 440] width 292 height 94
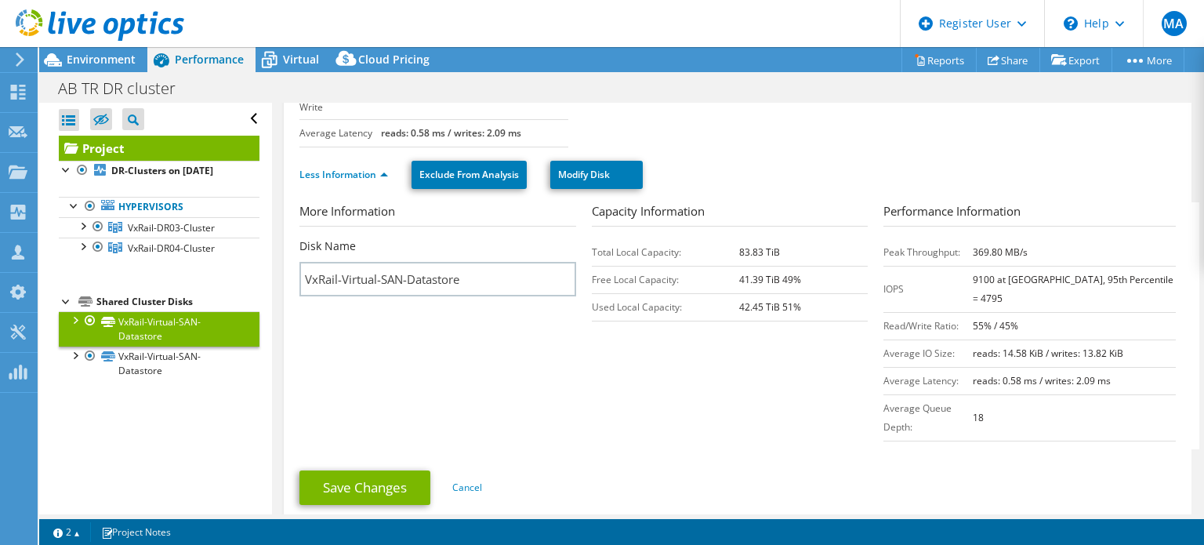
scroll to position [0, 0]
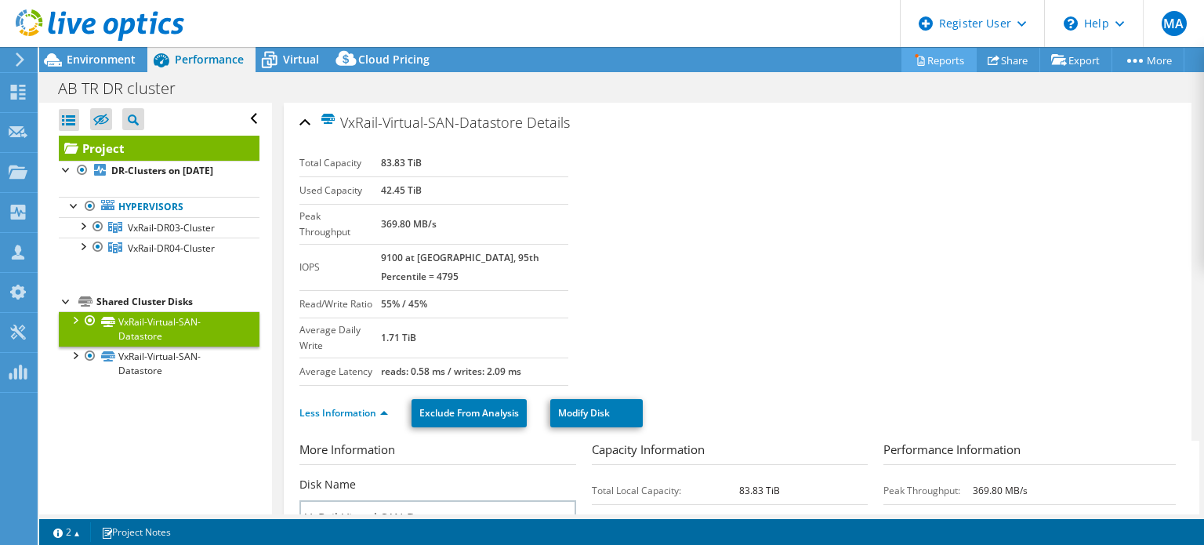
click at [947, 56] on link "Reports" at bounding box center [938, 60] width 75 height 24
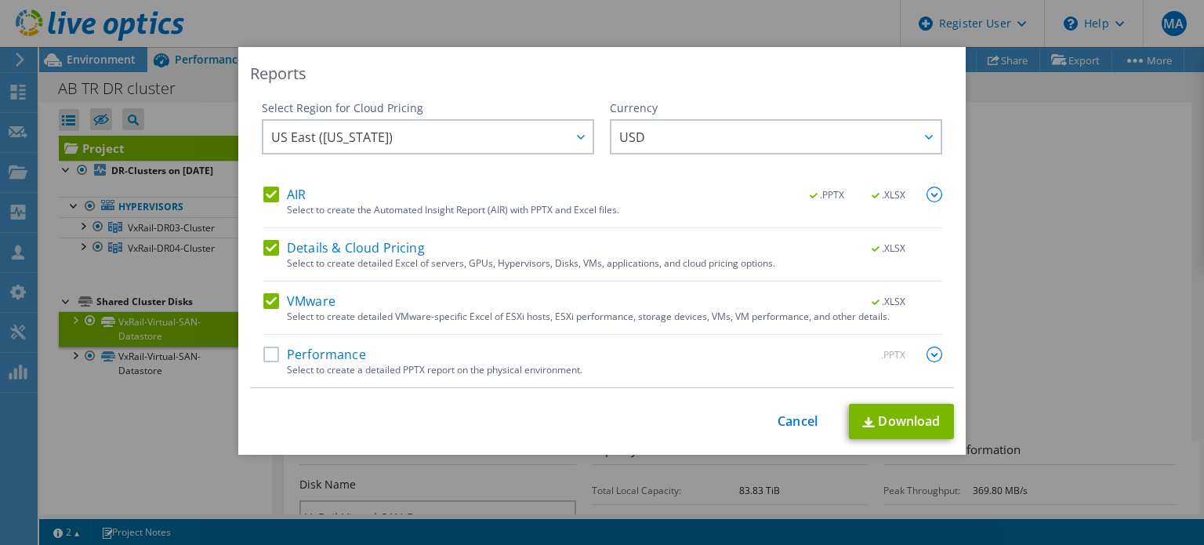
click at [264, 196] on label "AIR" at bounding box center [284, 194] width 42 height 16
click at [0, 0] on input "AIR" at bounding box center [0, 0] width 0 height 0
click at [296, 250] on label "Details & Cloud Pricing" at bounding box center [343, 248] width 161 height 16
click at [0, 0] on input "Details & Cloud Pricing" at bounding box center [0, 0] width 0 height 0
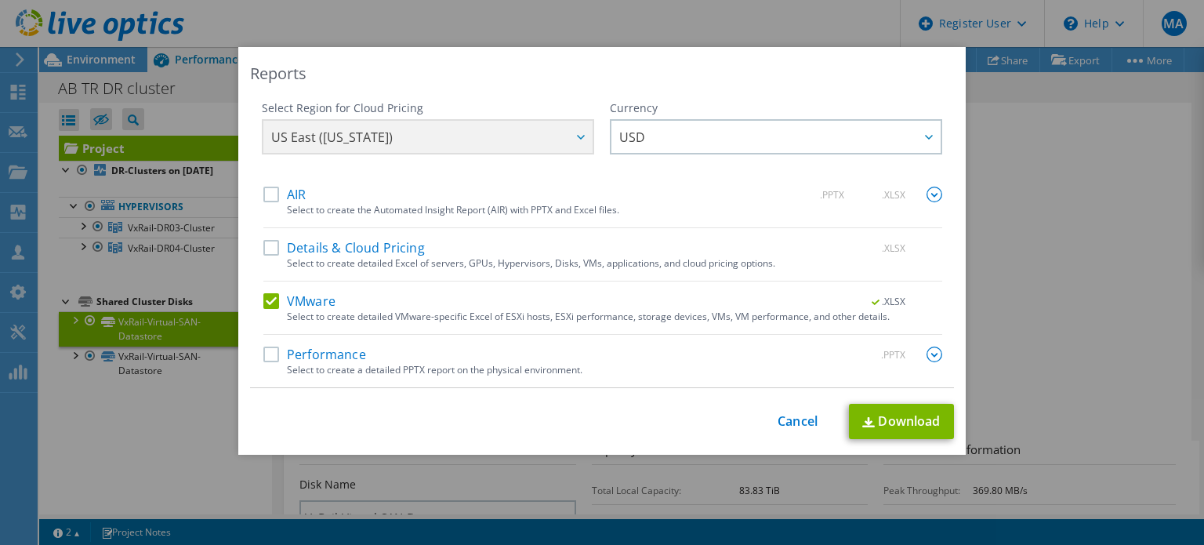
click at [263, 190] on label "AIR" at bounding box center [284, 194] width 42 height 16
click at [0, 0] on input "AIR" at bounding box center [0, 0] width 0 height 0
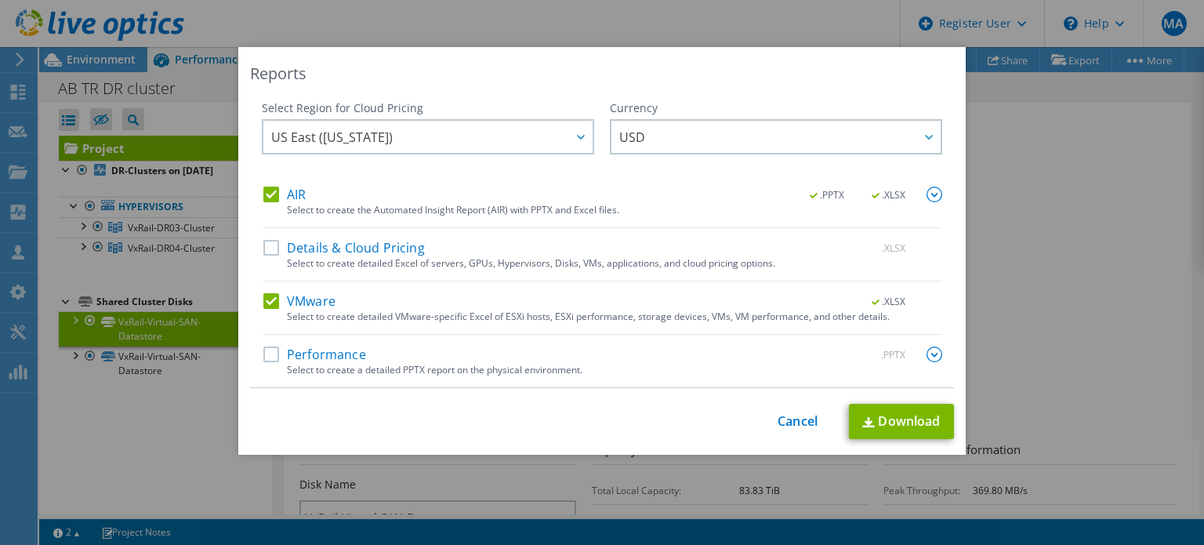
click at [926, 190] on img at bounding box center [934, 194] width 16 height 16
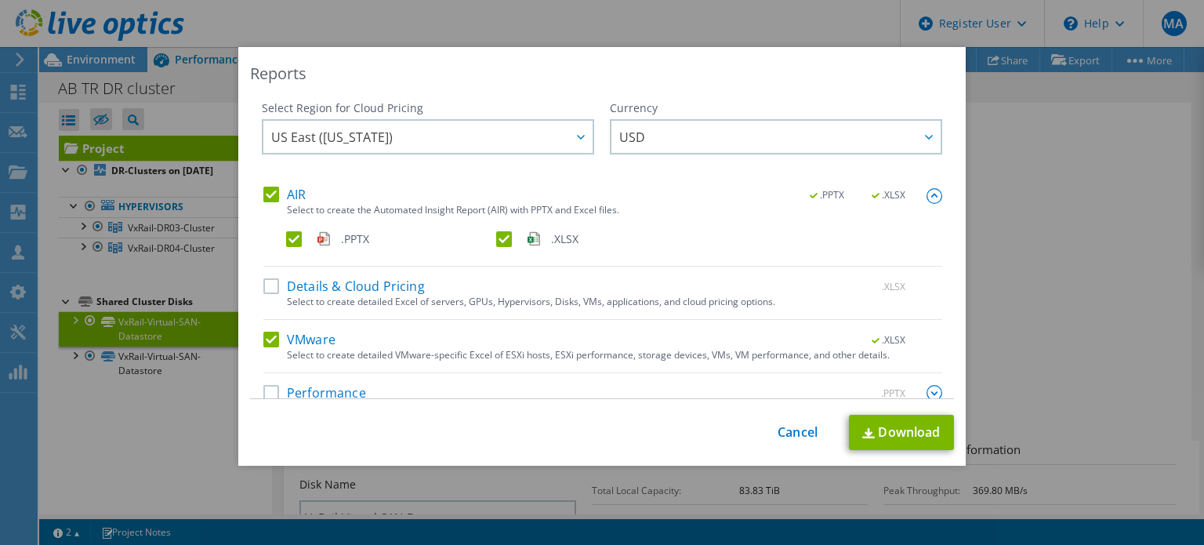
click at [360, 247] on div ".PPTX .XLSX" at bounding box center [614, 242] width 656 height 23
click at [288, 241] on label ".PPTX" at bounding box center [389, 239] width 207 height 16
click at [0, 0] on input ".PPTX" at bounding box center [0, 0] width 0 height 0
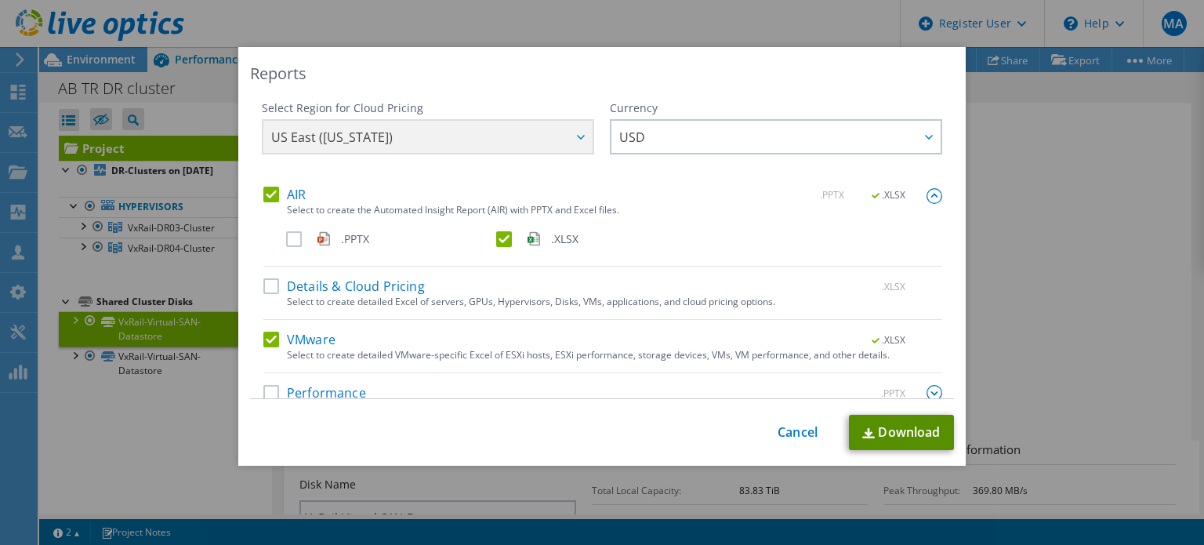
click at [886, 440] on link "Download" at bounding box center [901, 432] width 105 height 35
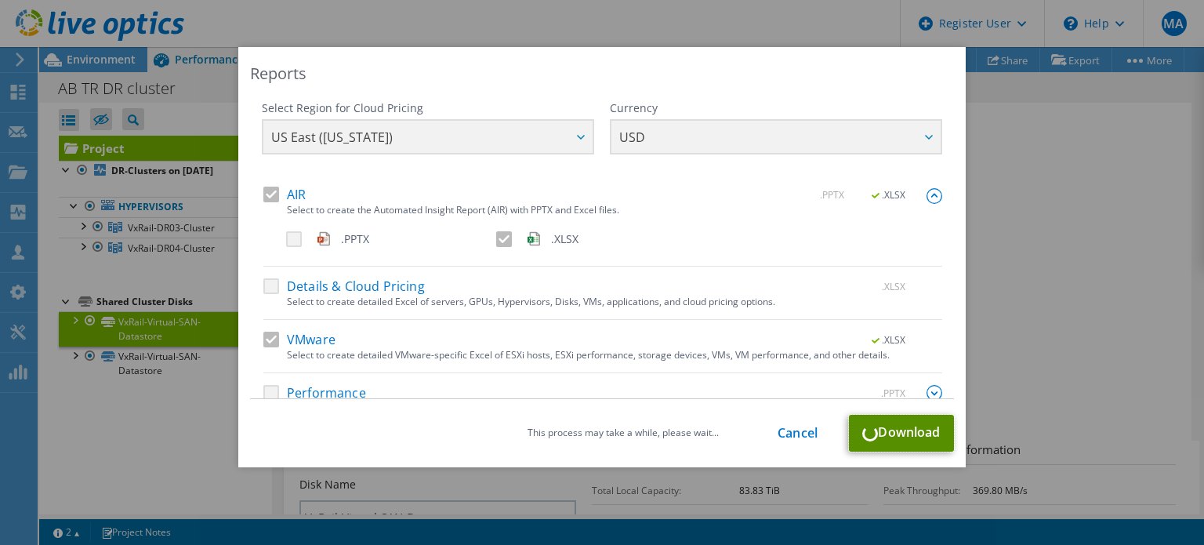
scroll to position [27, 0]
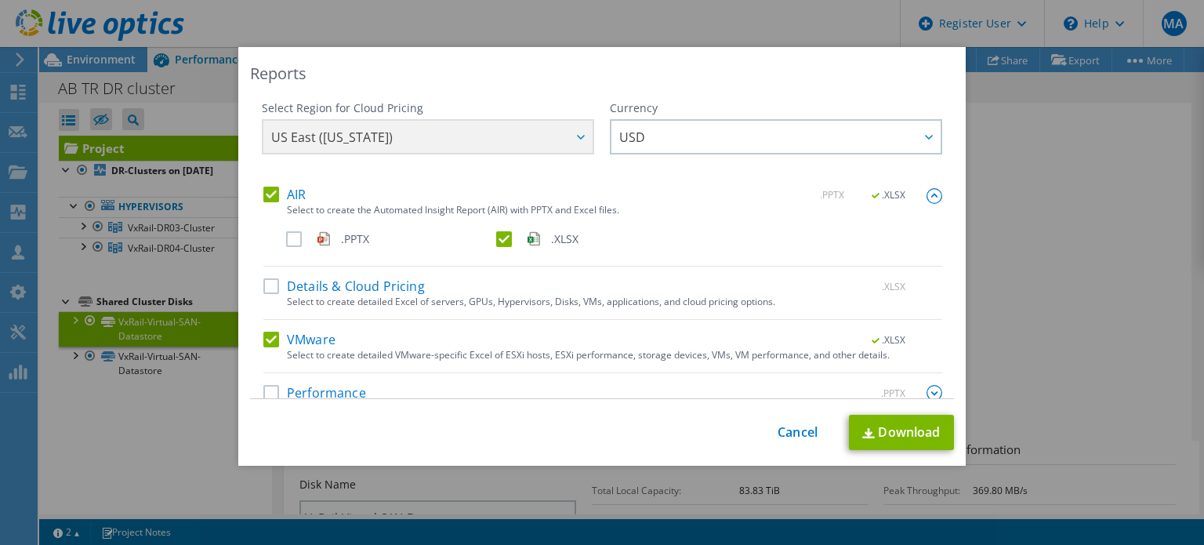
select select "USD"
